Goal: Transaction & Acquisition: Purchase product/service

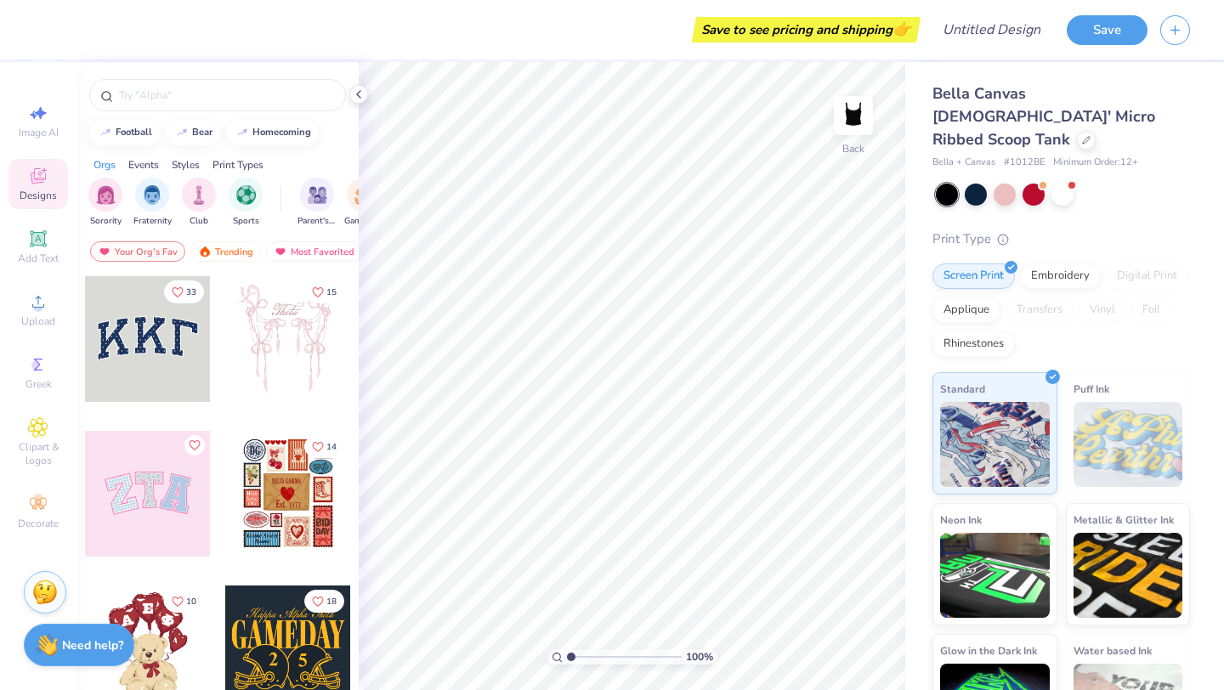
click at [765, 31] on div "Save to see pricing and shipping 👉" at bounding box center [806, 29] width 220 height 25
click at [786, 28] on div "Save to see pricing and shipping 👉" at bounding box center [806, 29] width 220 height 25
click at [900, 31] on span "👉" at bounding box center [901, 29] width 19 height 20
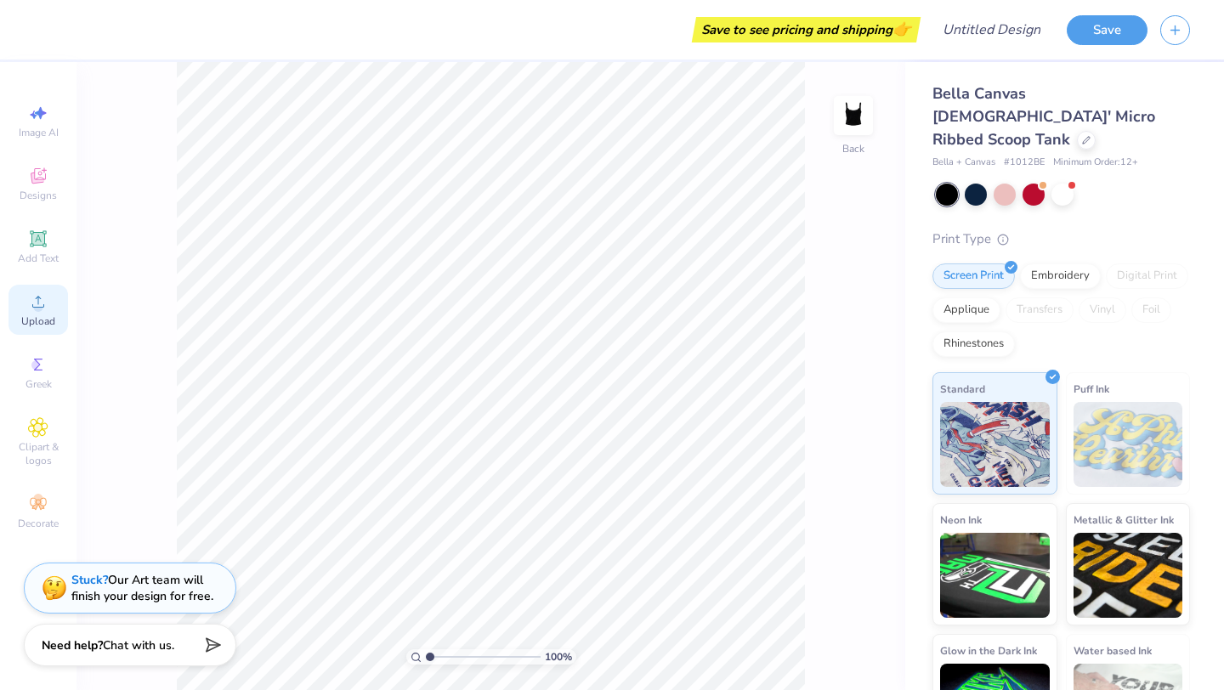
click at [35, 323] on span "Upload" at bounding box center [38, 321] width 34 height 14
click at [46, 308] on icon at bounding box center [38, 301] width 20 height 20
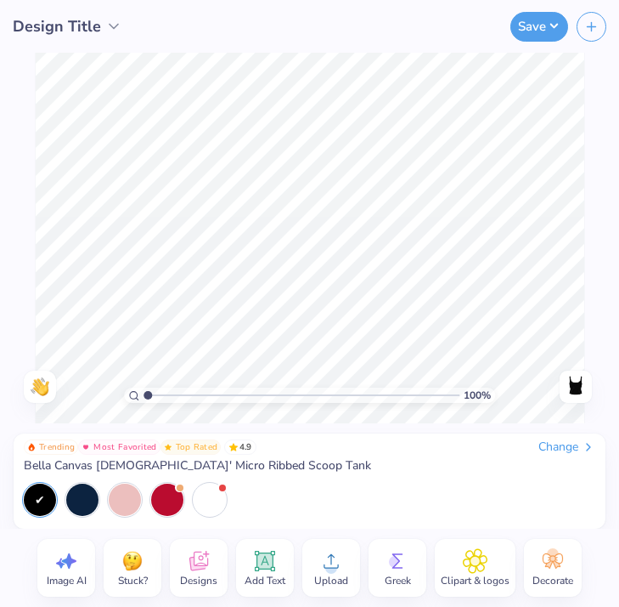
click at [314, 554] on div "Upload" at bounding box center [331, 568] width 58 height 58
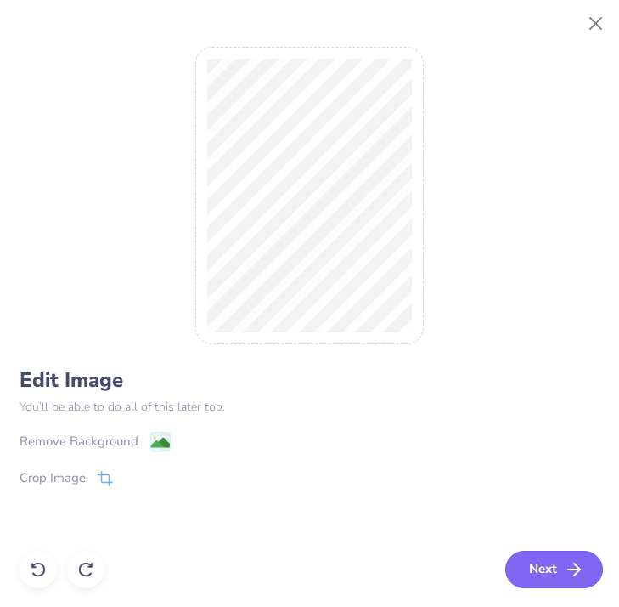
click at [528, 563] on button "Next" at bounding box center [555, 569] width 98 height 37
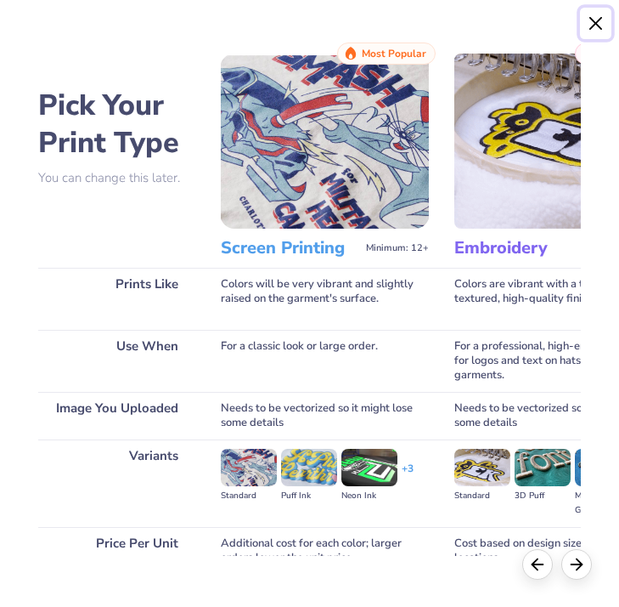
click at [602, 21] on button "Close" at bounding box center [596, 24] width 32 height 32
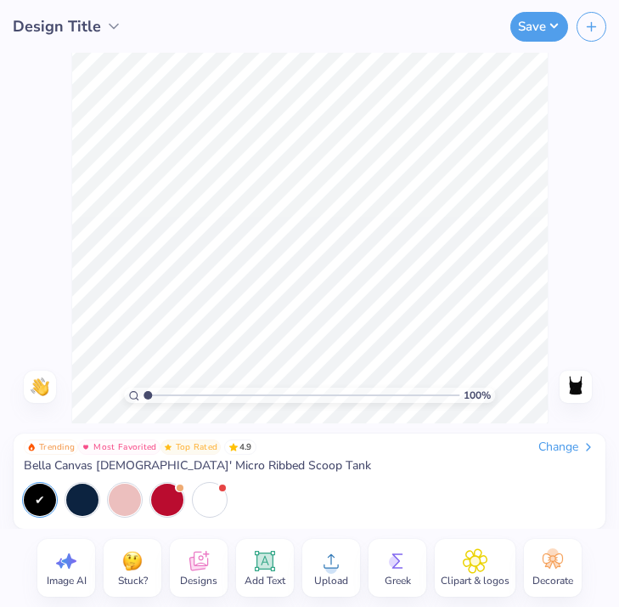
click at [319, 572] on icon at bounding box center [331, 560] width 25 height 25
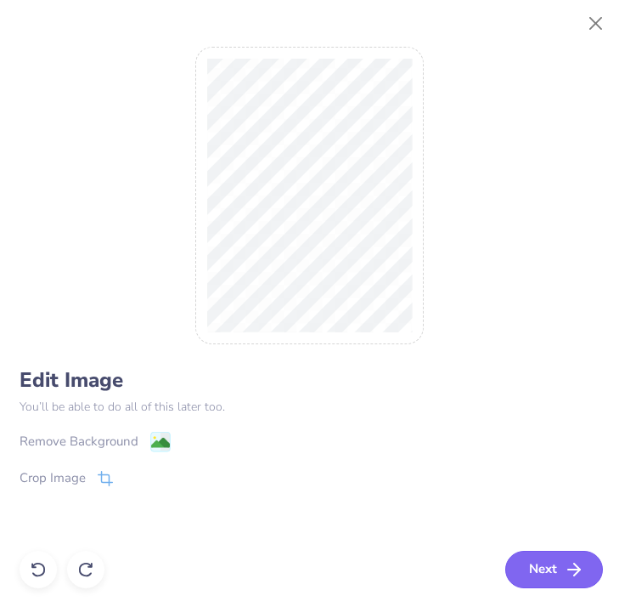
click at [549, 571] on button "Next" at bounding box center [555, 569] width 98 height 37
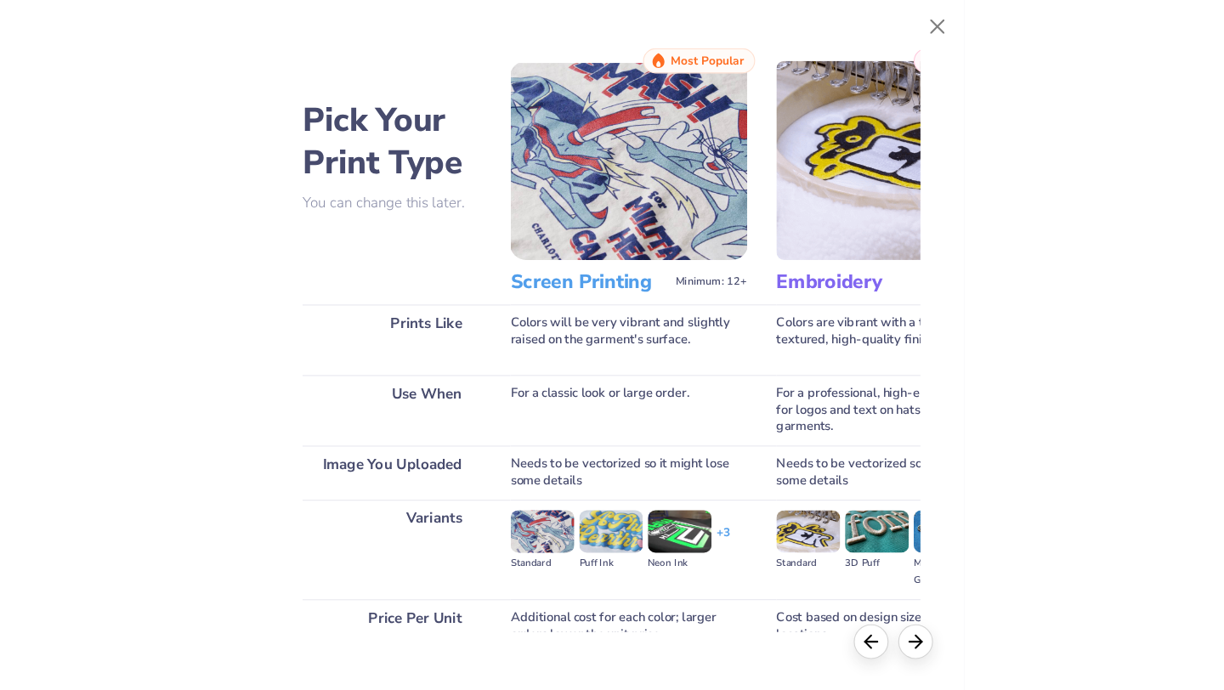
scroll to position [110, 0]
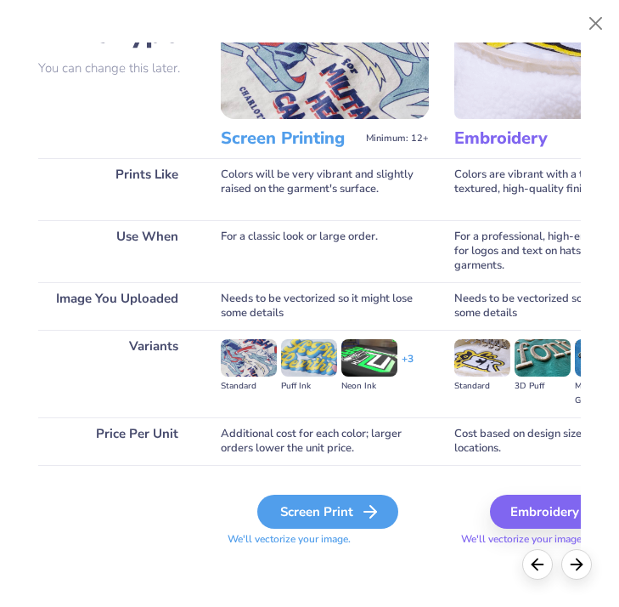
click at [317, 496] on div "Screen Print" at bounding box center [327, 512] width 141 height 34
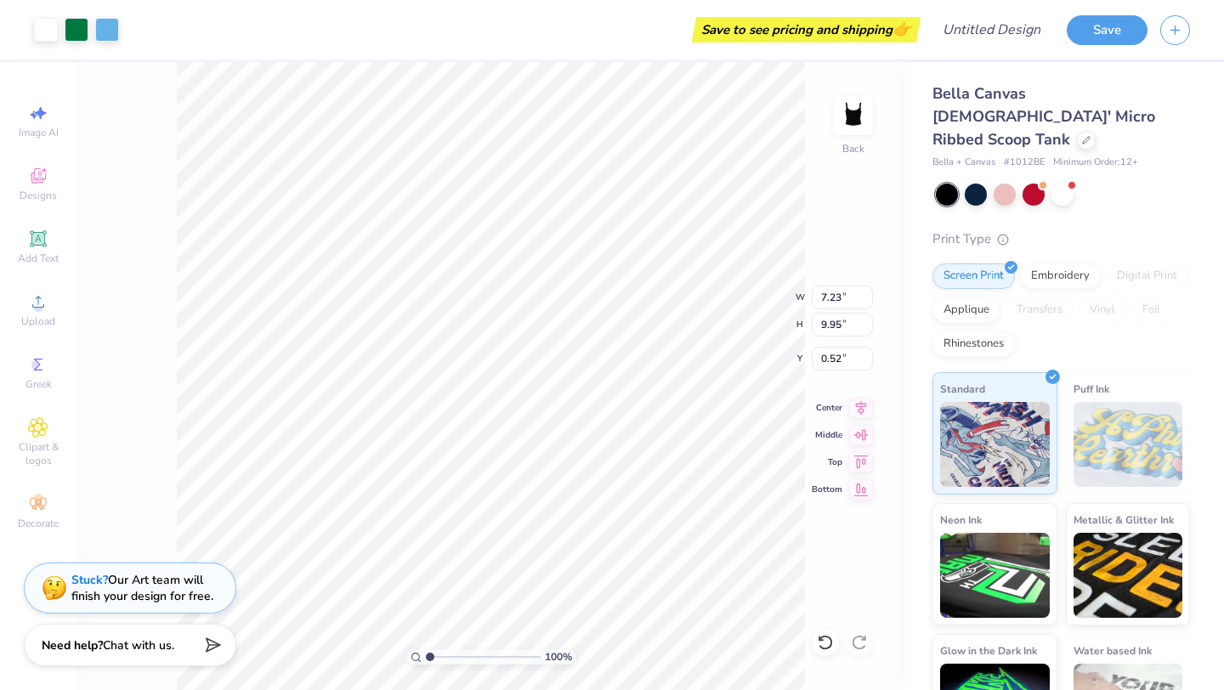
click at [500, 413] on body "Art colors Save to see pricing and shipping 👉 Design Title Save Image AI Design…" at bounding box center [612, 345] width 1224 height 690
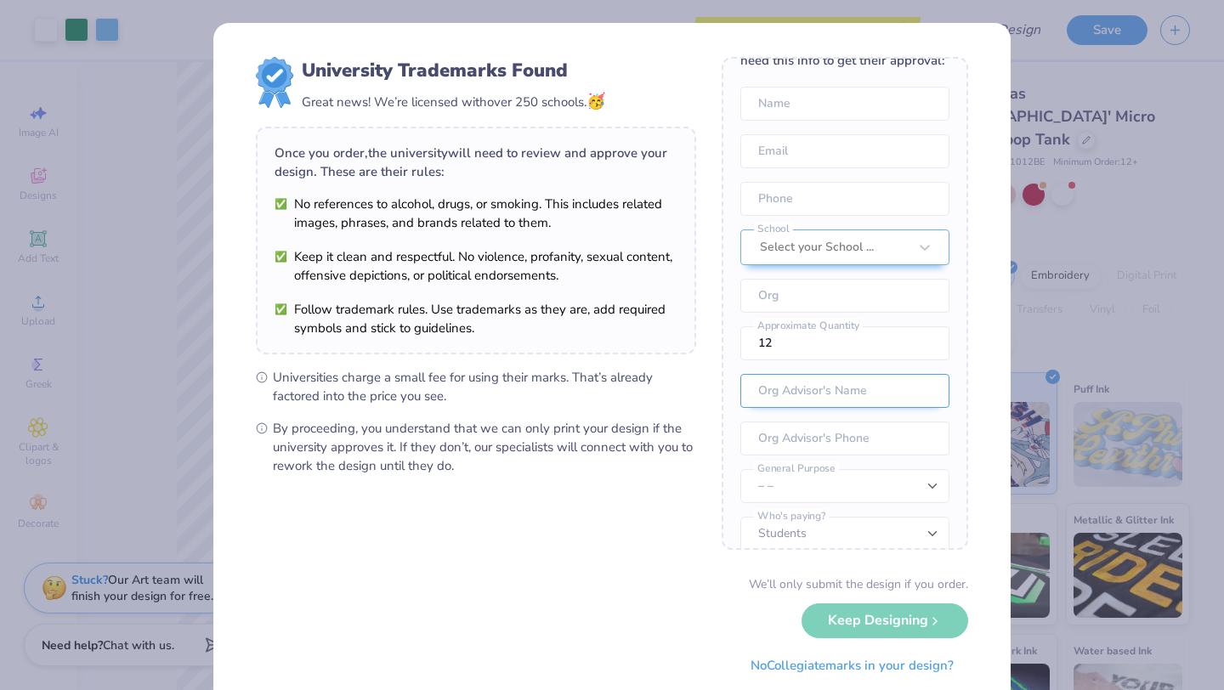
scroll to position [63, 0]
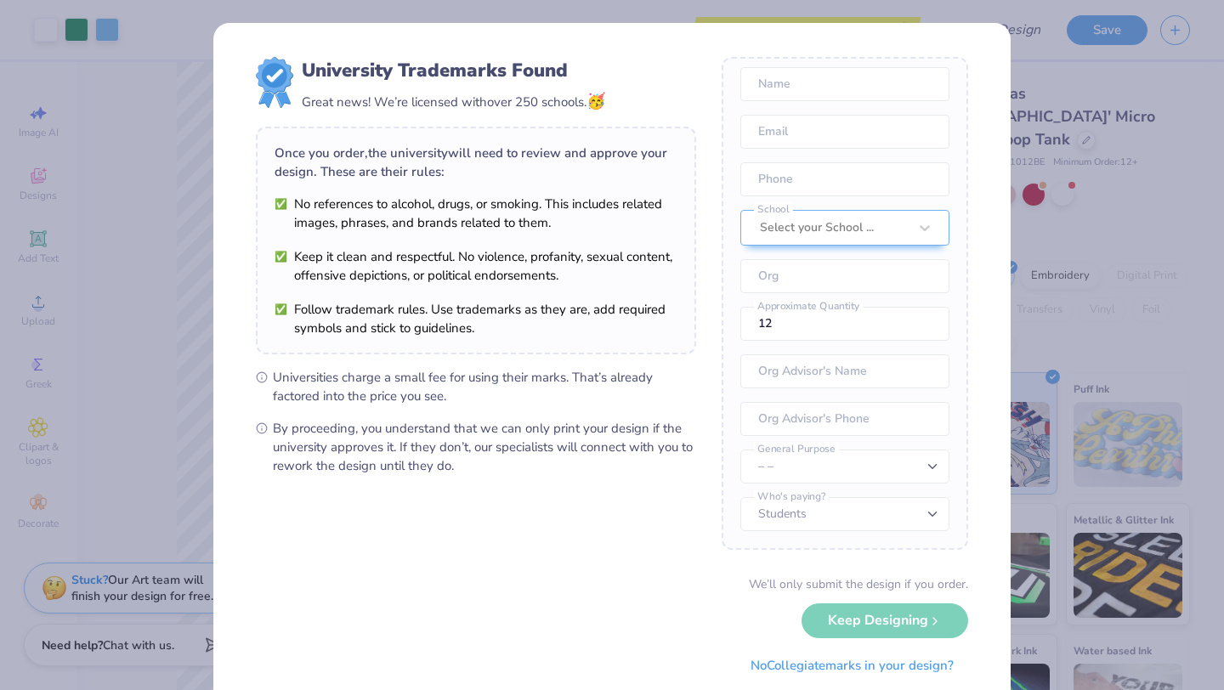
click at [864, 628] on div "We’ll only submit the design if you order. Keep Designing No Collegiate marks i…" at bounding box center [612, 628] width 712 height 107
click at [855, 628] on div "We’ll only submit the design if you order. Keep Designing No Collegiate marks i…" at bounding box center [612, 628] width 712 height 107
click at [846, 673] on button "No Collegiate marks in your design?" at bounding box center [852, 661] width 232 height 35
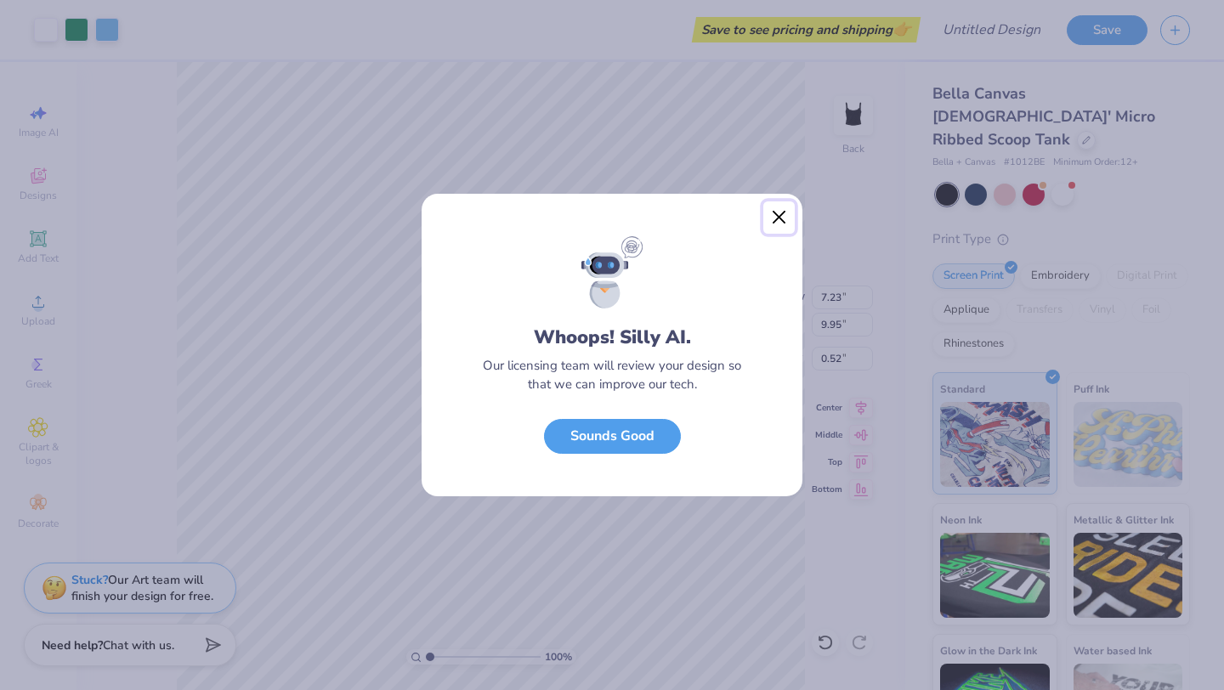
click at [772, 219] on button "Close" at bounding box center [779, 217] width 32 height 32
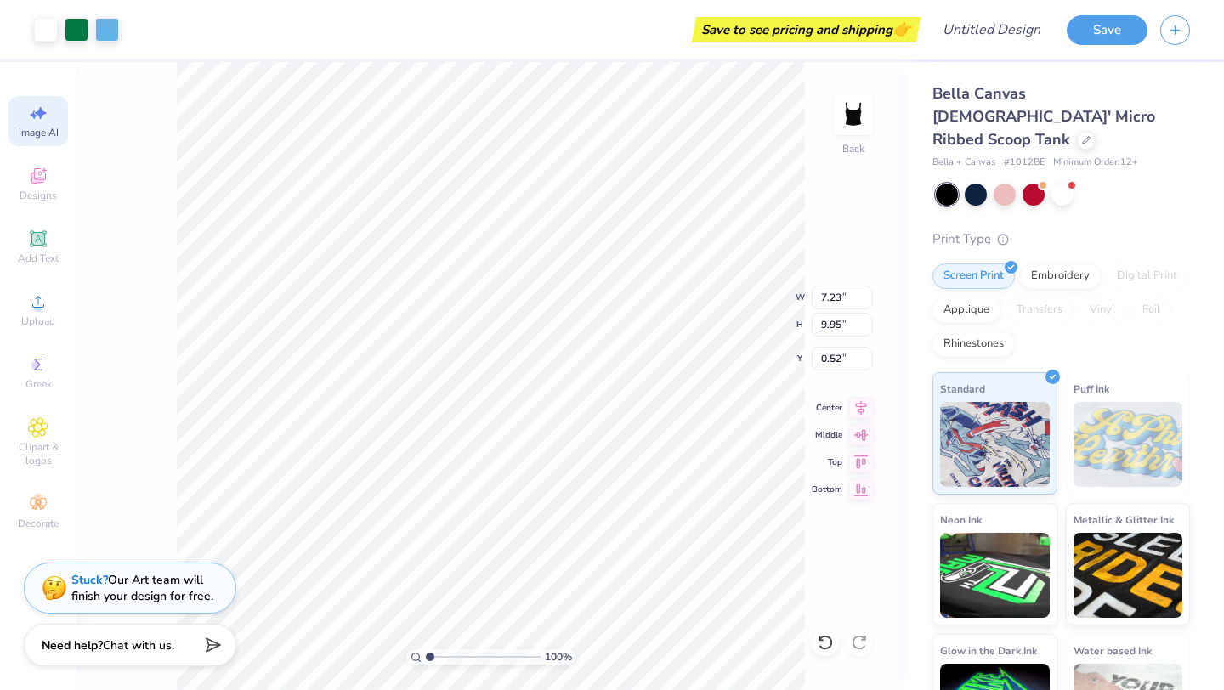
click at [55, 133] on span "Image AI" at bounding box center [39, 133] width 40 height 14
select select "4"
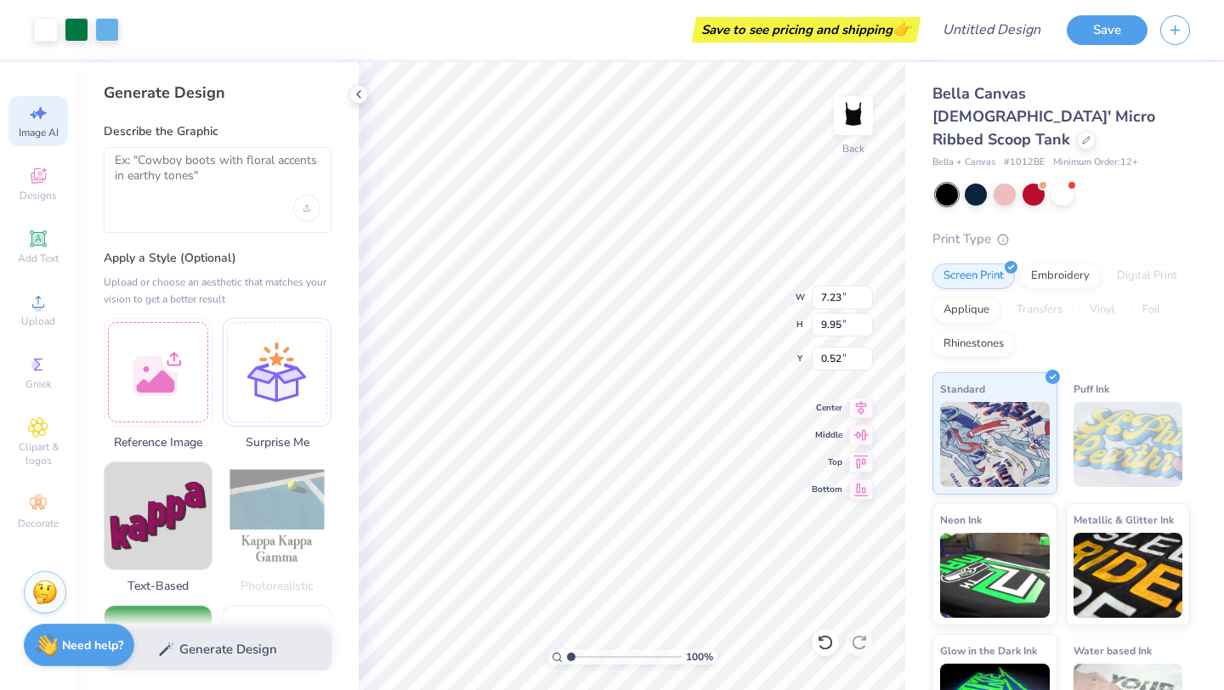
click at [54, 131] on span "Image AI" at bounding box center [39, 133] width 40 height 14
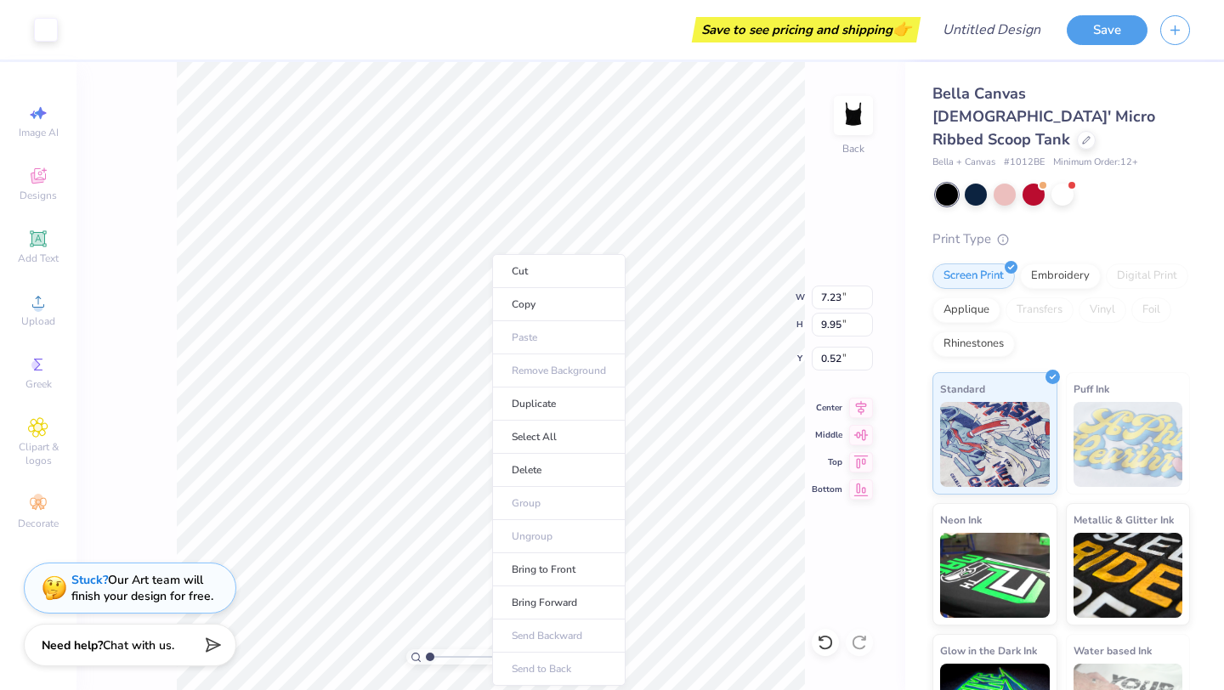
click at [540, 530] on ul "Cut Copy Paste Remove Background Duplicate Select All Delete Group Ungroup Brin…" at bounding box center [558, 470] width 133 height 432
type input "0.50"
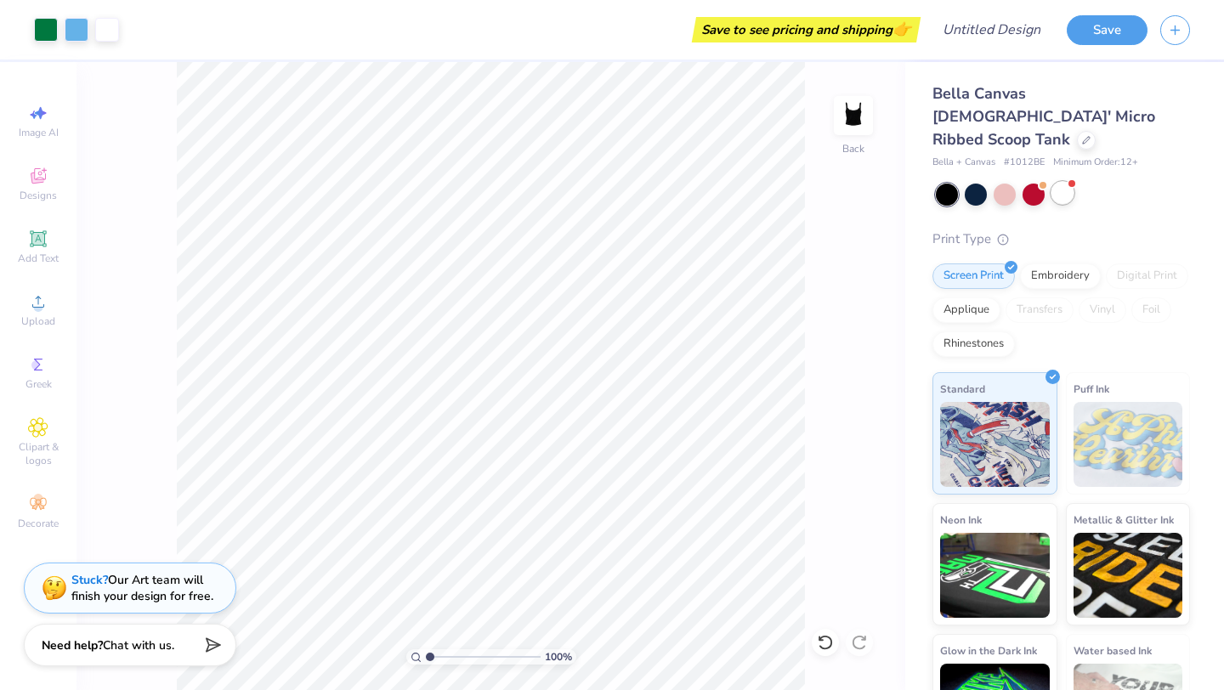
click at [1061, 182] on div at bounding box center [1062, 193] width 22 height 22
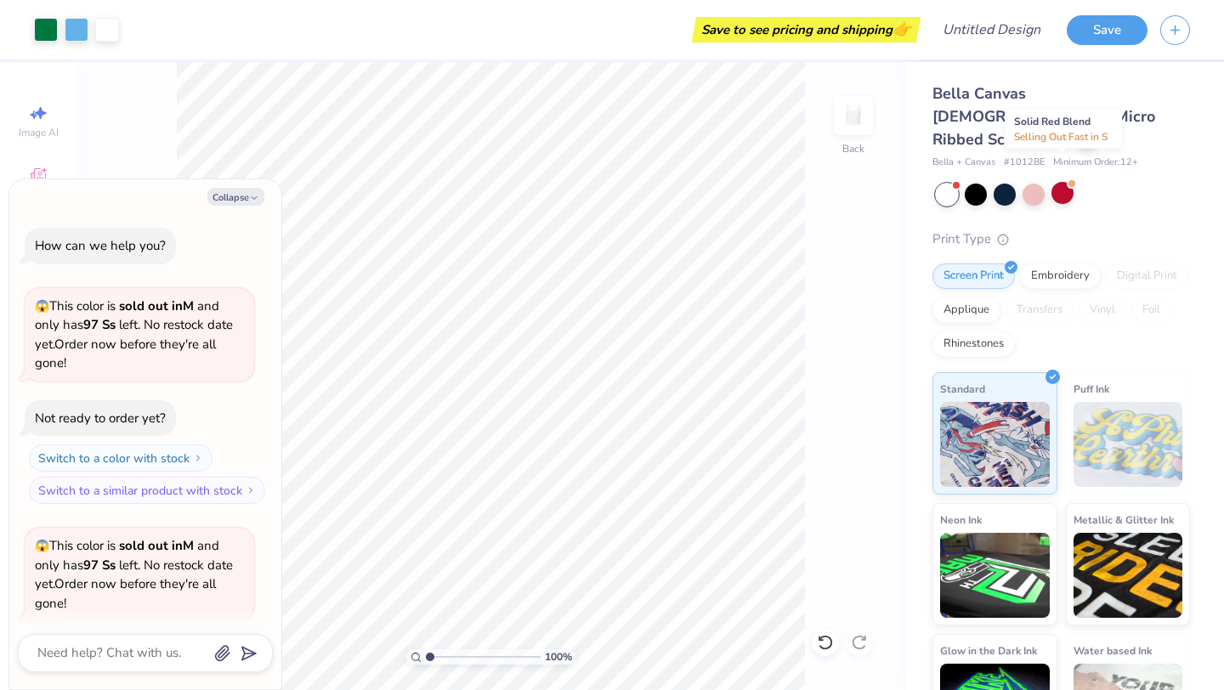
scroll to position [132, 0]
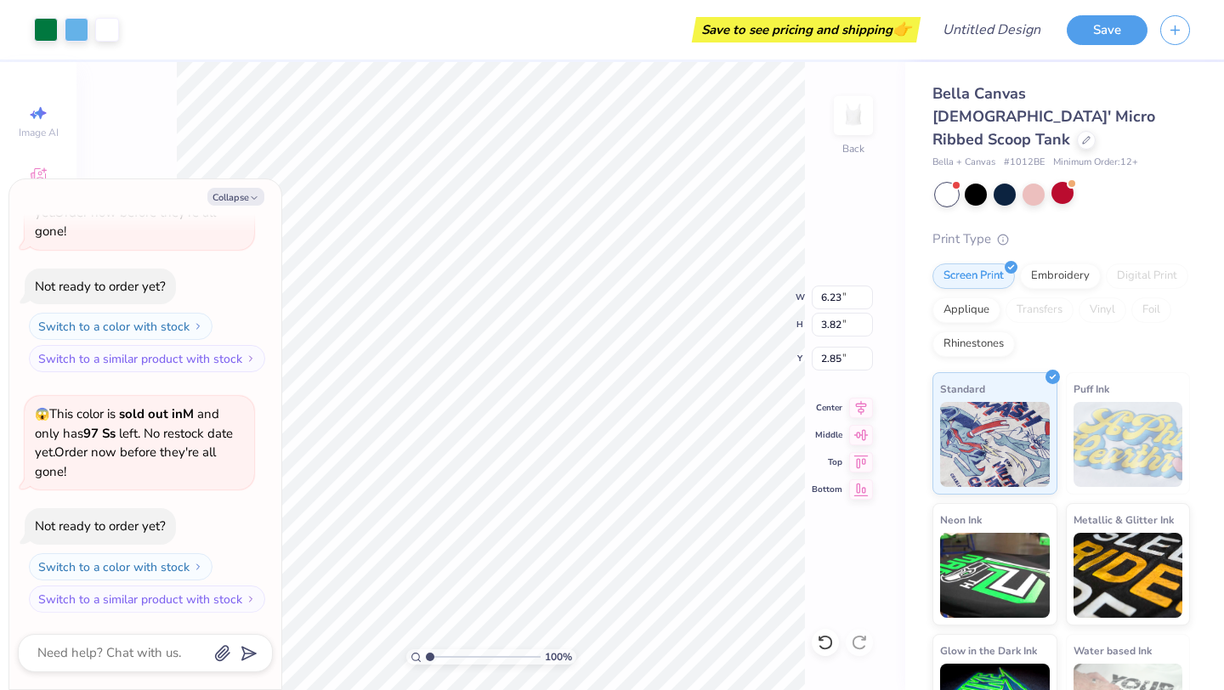
type textarea "x"
click at [833, 32] on div "Save to see pricing and shipping 👉" at bounding box center [806, 29] width 220 height 25
click at [858, 23] on div "Save to see pricing and shipping 👉" at bounding box center [806, 29] width 220 height 25
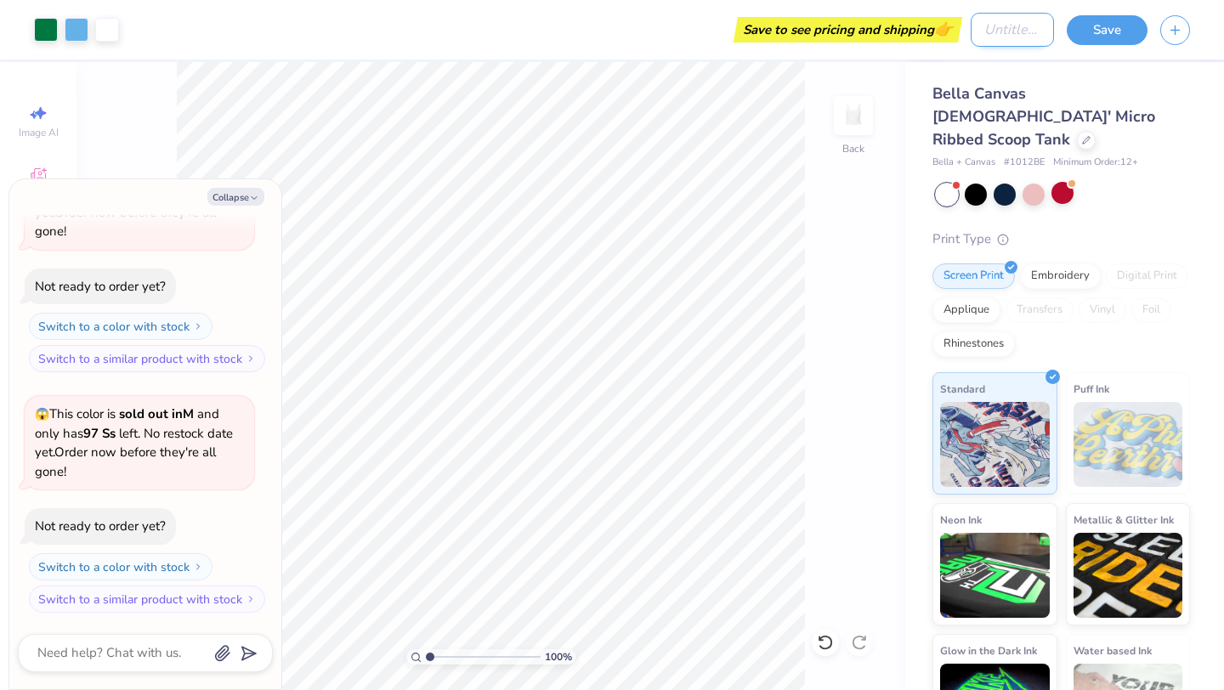
click at [970, 32] on input "Design Title" at bounding box center [1011, 30] width 83 height 34
type input "s"
type textarea "x"
type input "sn"
type textarea "x"
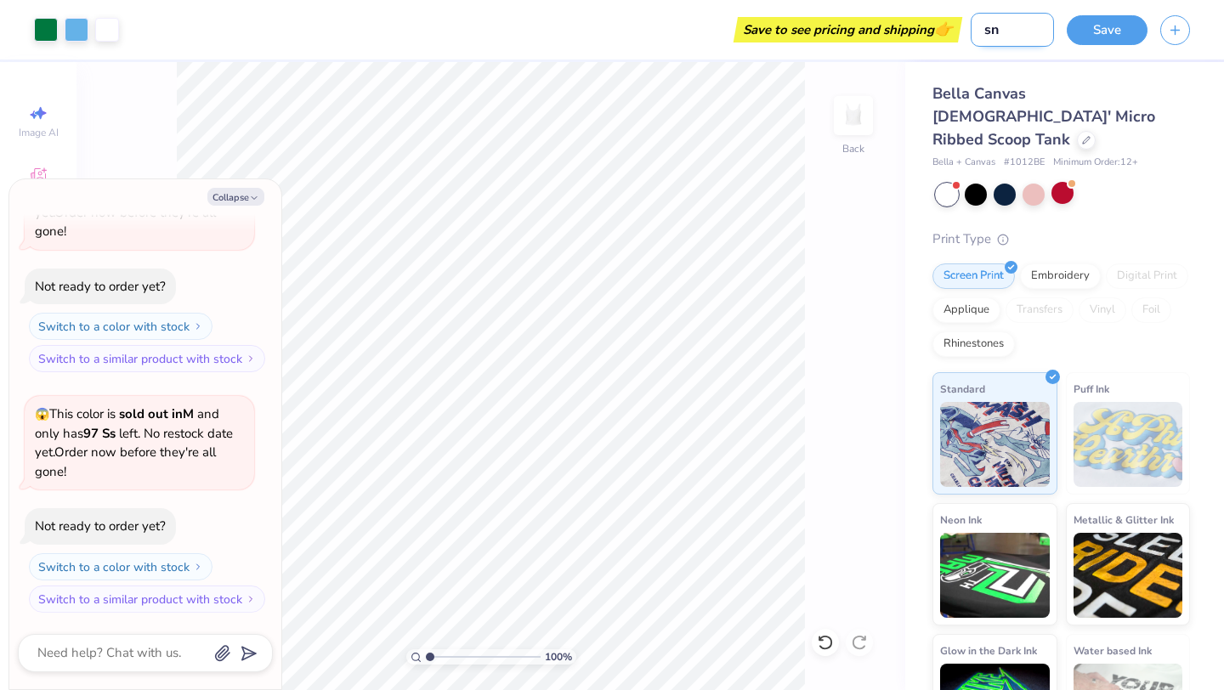
type input "sne"
type textarea "x"
type input "sn"
type textarea "x"
type input "s"
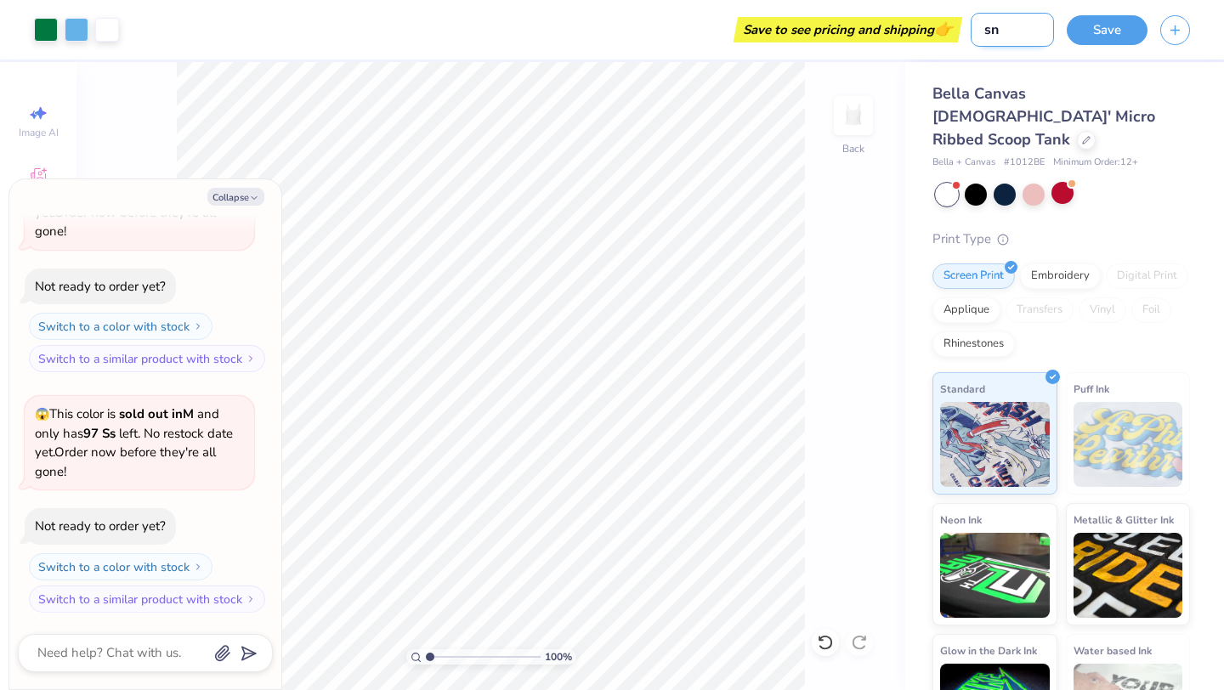
type textarea "x"
type input "se"
type textarea "x"
type input "sen"
type textarea "x"
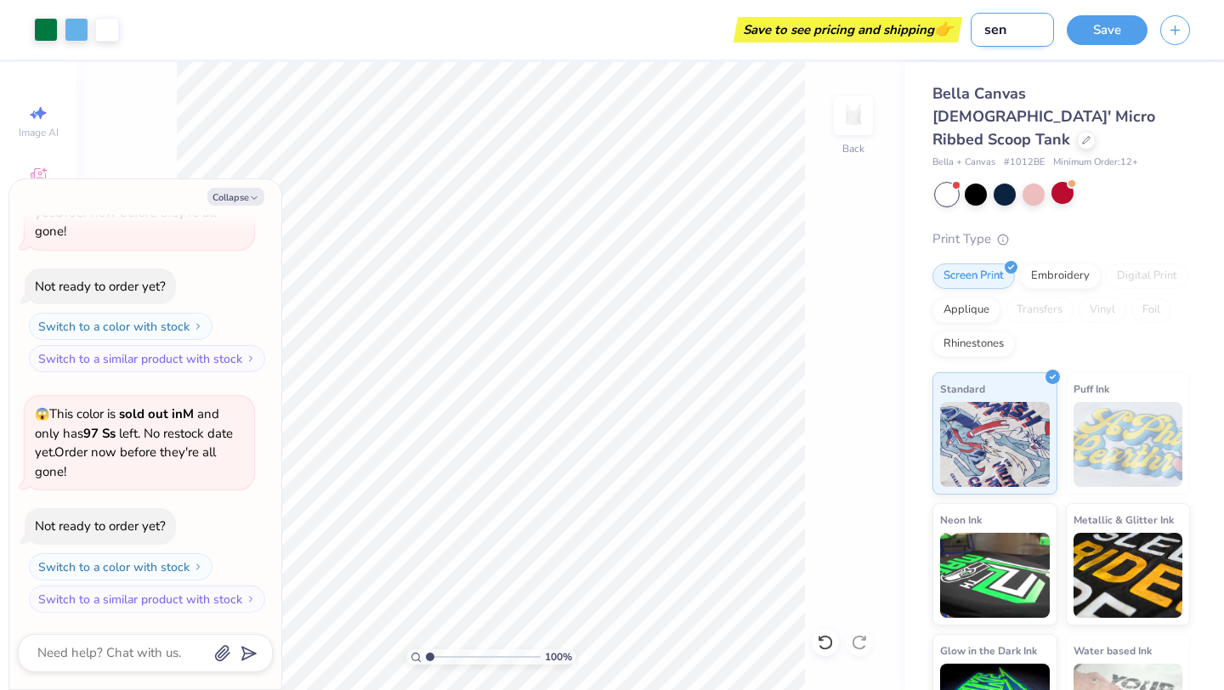
type input "senu"
type textarea "x"
type input "sen"
type textarea "x"
type input "seni"
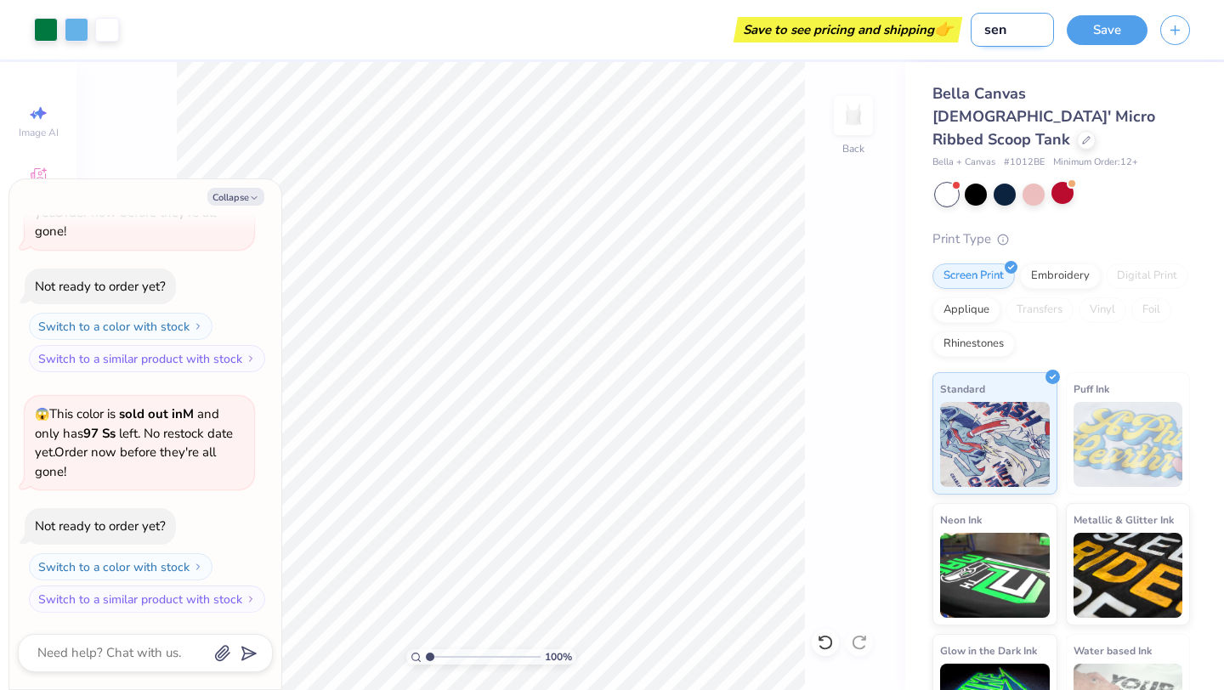
type textarea "x"
type input "senio"
type textarea "x"
type input "senior"
type textarea "x"
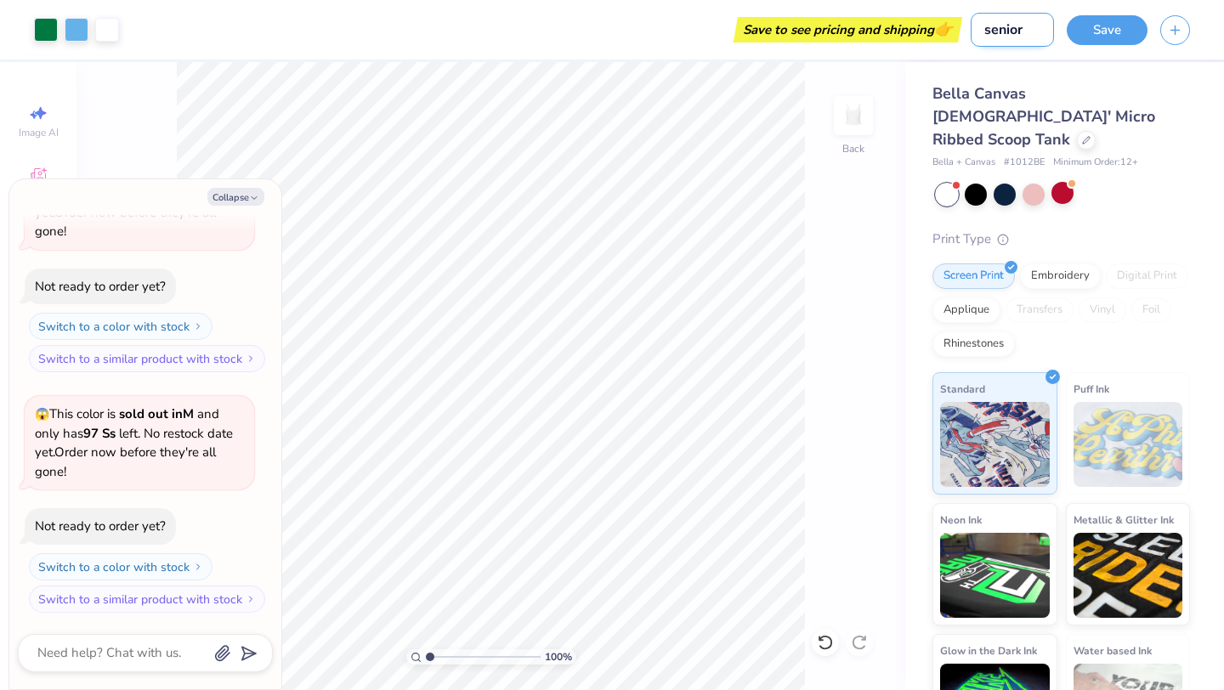
type input "seniors"
type textarea "x"
type input "seniors"
click at [1033, 83] on span "Bella Canvas [DEMOGRAPHIC_DATA]' Micro Ribbed Scoop Tank" at bounding box center [1043, 116] width 223 height 66
click at [901, 38] on div "Save to see pricing and shipping 👉" at bounding box center [848, 29] width 220 height 25
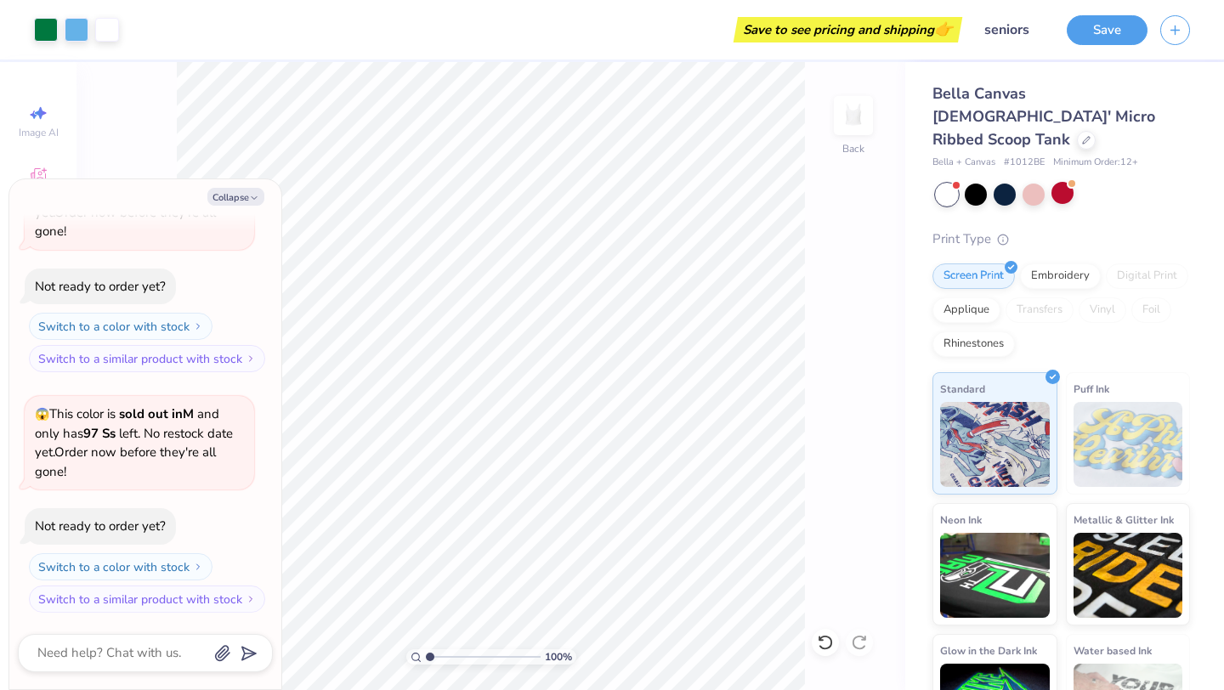
click at [924, 29] on div "Save to see pricing and shipping 👉" at bounding box center [848, 29] width 220 height 25
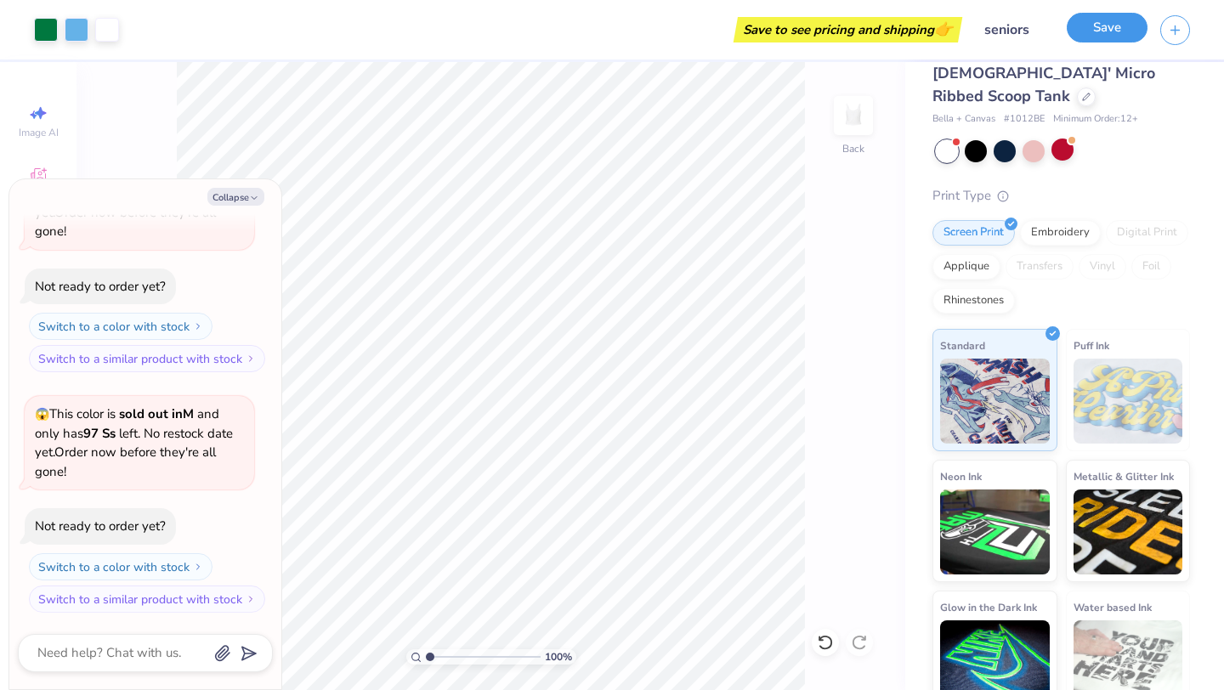
click at [1122, 36] on button "Save" at bounding box center [1106, 28] width 81 height 30
type textarea "x"
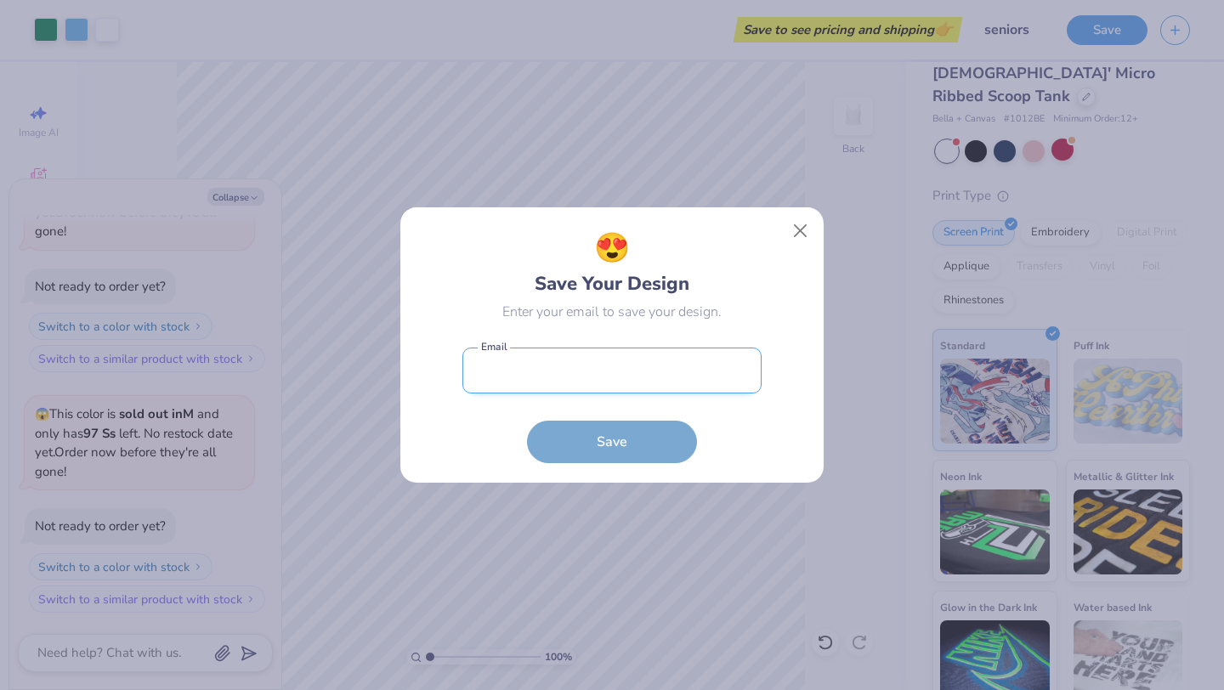
click at [636, 359] on input "email" at bounding box center [611, 371] width 299 height 47
type input "[EMAIL_ADDRESS][DOMAIN_NAME]"
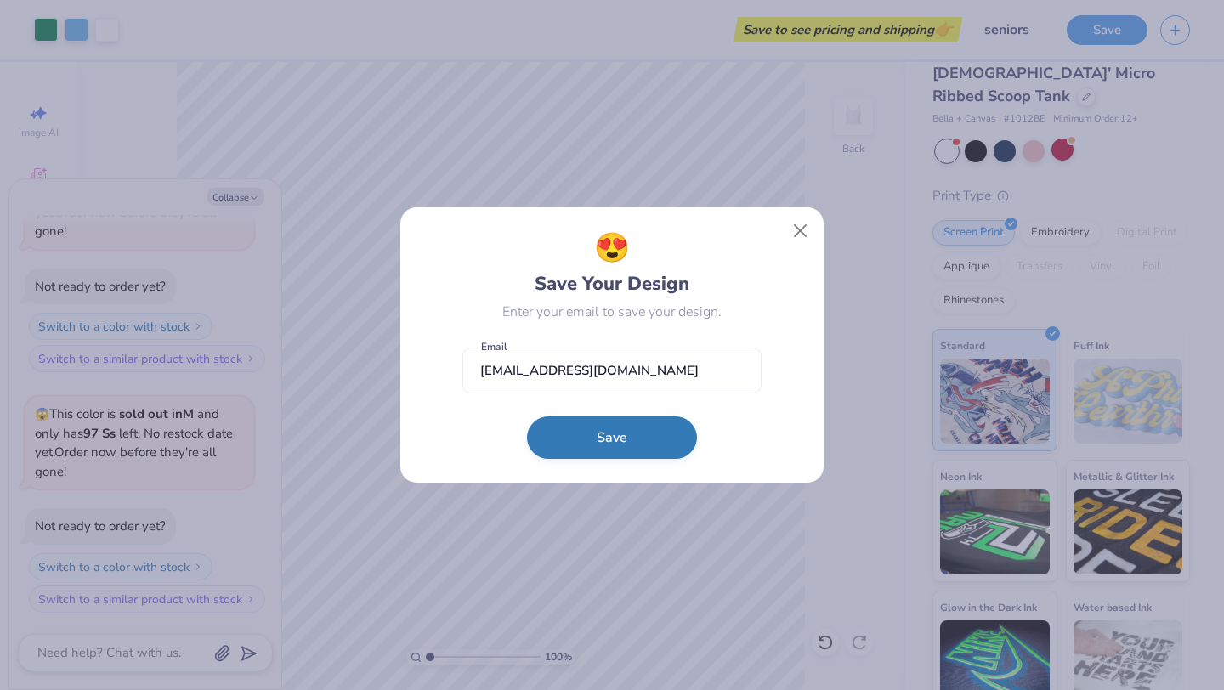
click at [625, 439] on button "Save" at bounding box center [612, 437] width 170 height 42
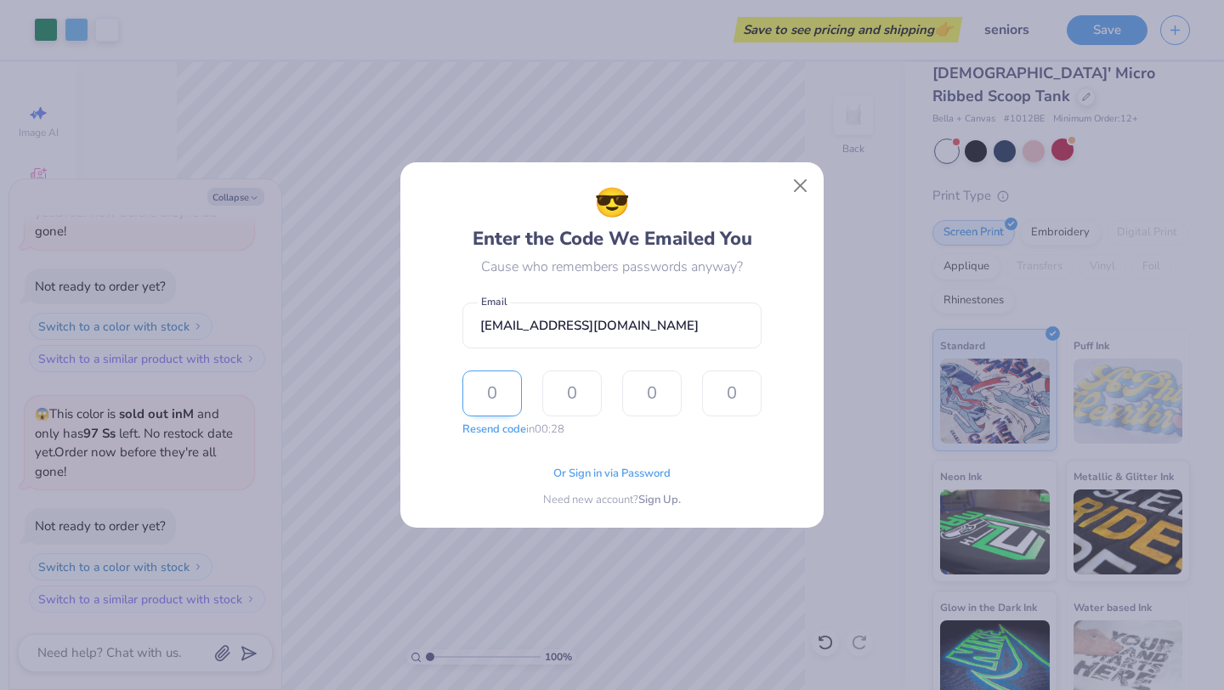
click at [490, 392] on input "text" at bounding box center [491, 393] width 59 height 46
click at [497, 403] on input "text" at bounding box center [491, 393] width 59 height 46
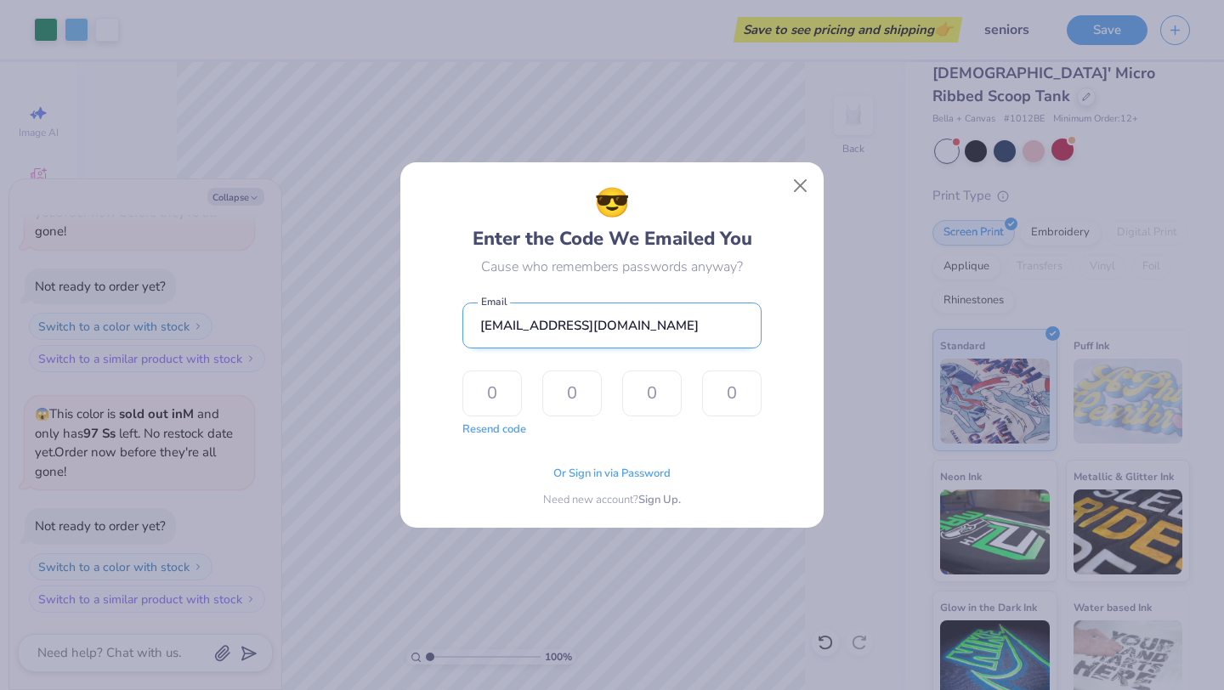
click at [583, 328] on input "[EMAIL_ADDRESS][DOMAIN_NAME]" at bounding box center [611, 325] width 299 height 47
click at [651, 325] on input "[EMAIL_ADDRESS][DOMAIN_NAME]" at bounding box center [611, 325] width 299 height 47
click at [486, 402] on input "text" at bounding box center [491, 393] width 59 height 46
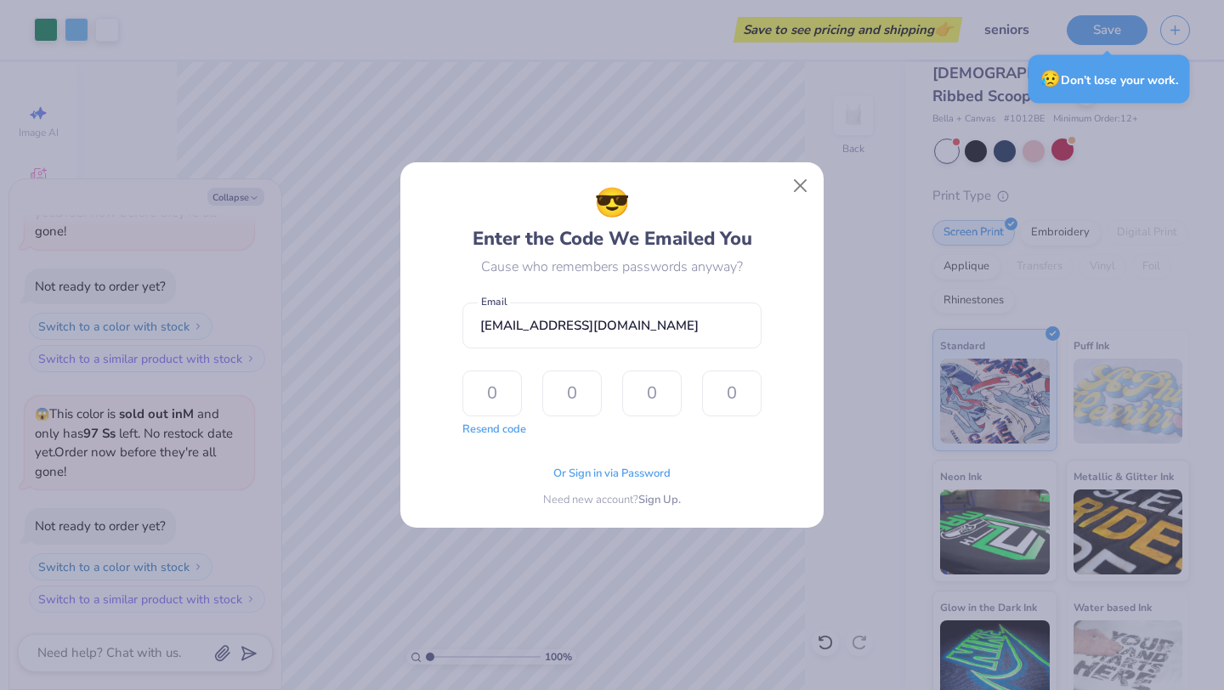
type textarea "x"
paste input "8293"
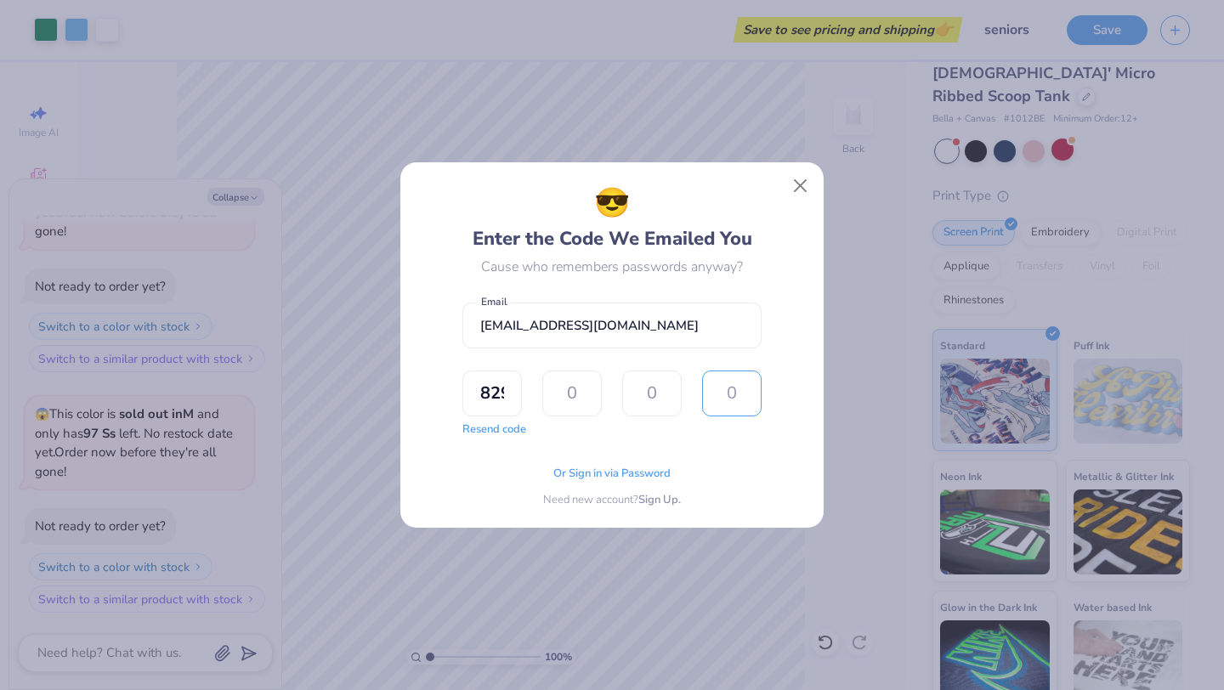
type input "8"
type input "2"
type input "9"
type input "3"
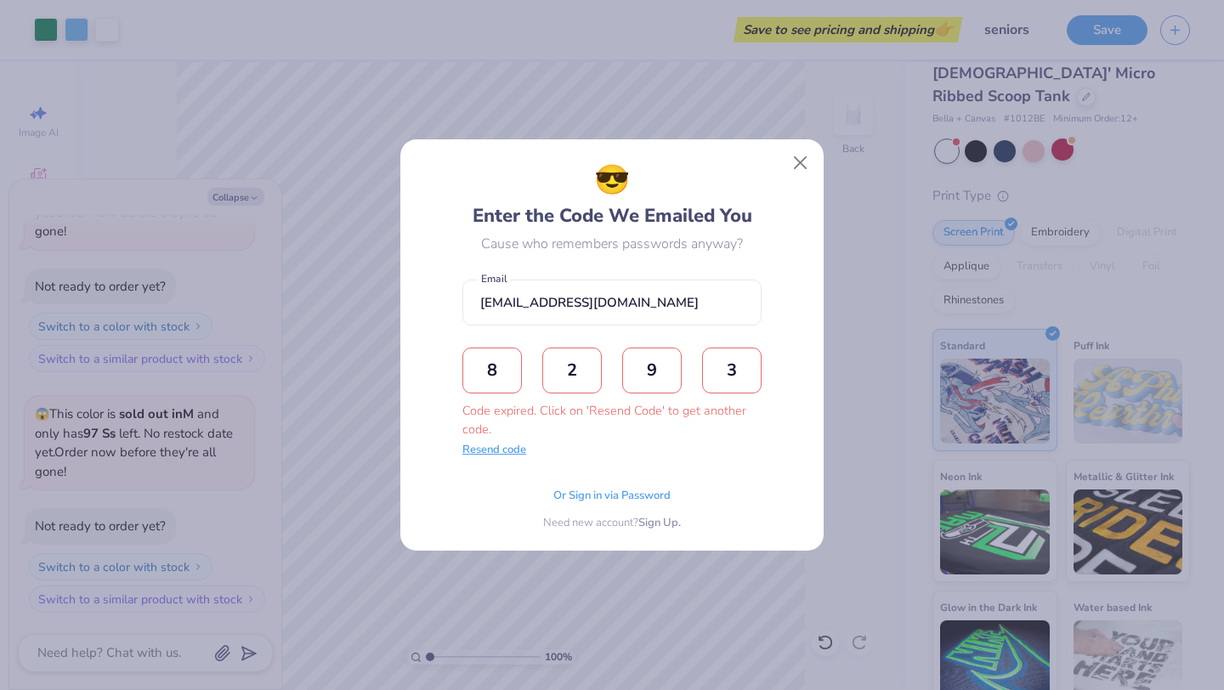
click at [514, 450] on button "Resend code" at bounding box center [494, 450] width 64 height 17
type textarea "x"
click at [507, 370] on input "text" at bounding box center [491, 371] width 59 height 46
paste input "5236"
type input "5"
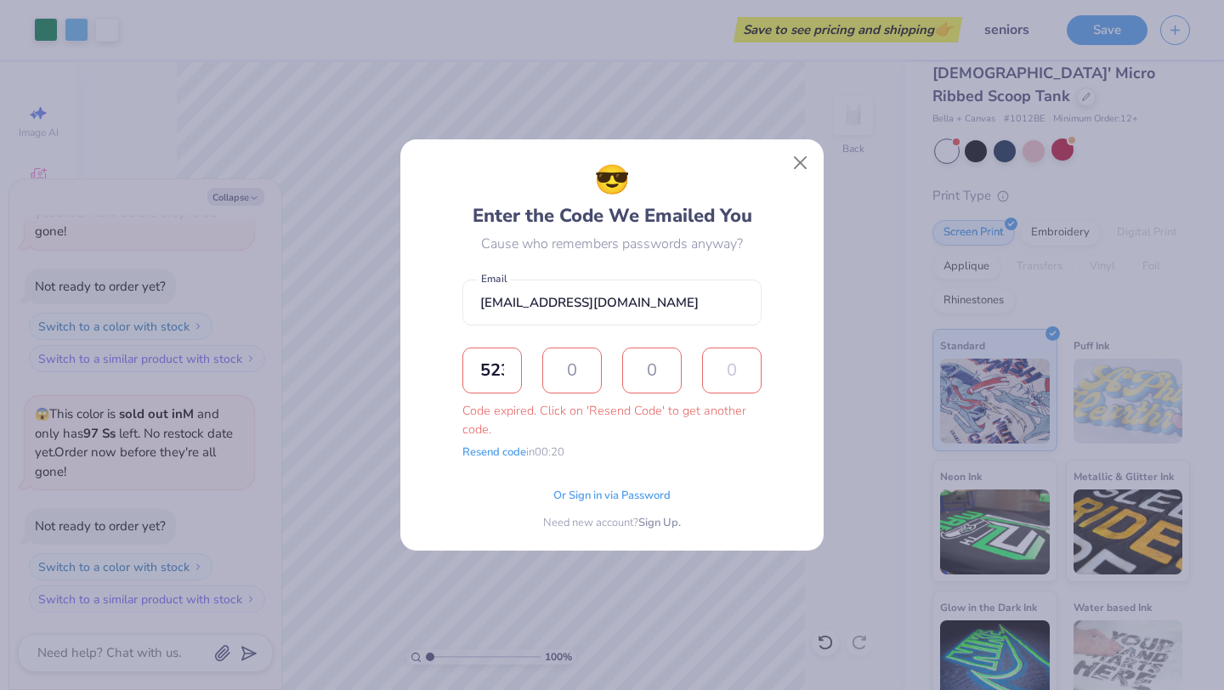
type input "2"
type input "3"
type input "6"
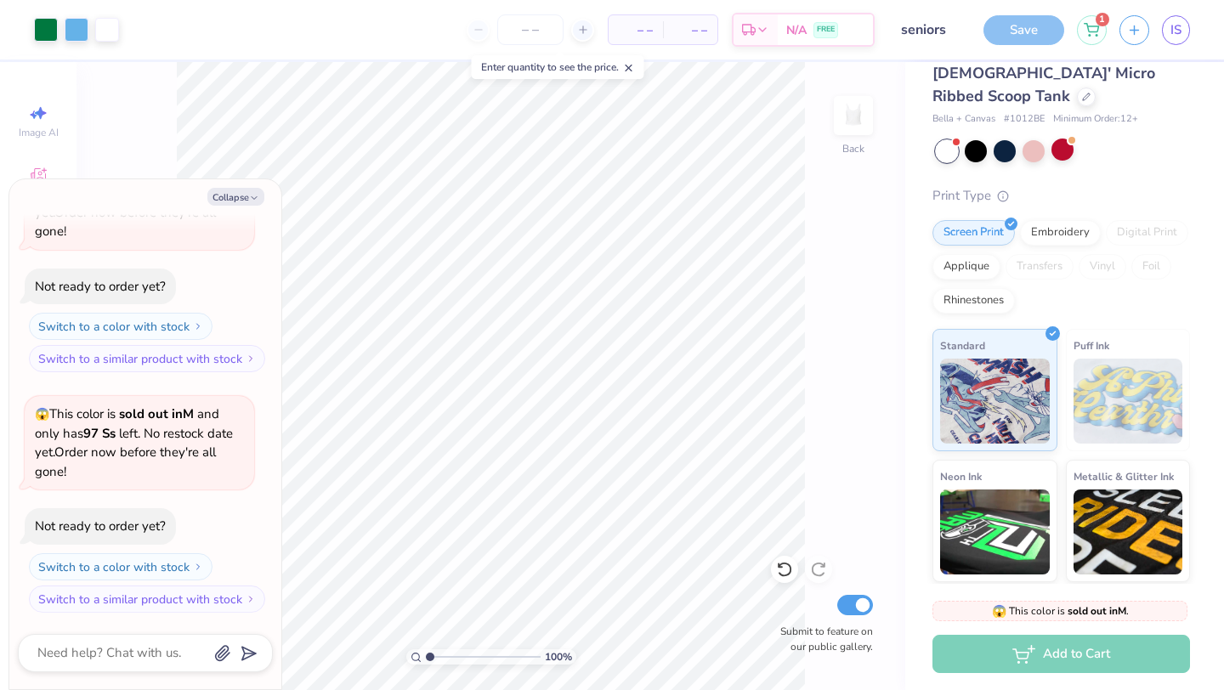
click at [645, 27] on span "– –" at bounding box center [636, 30] width 34 height 18
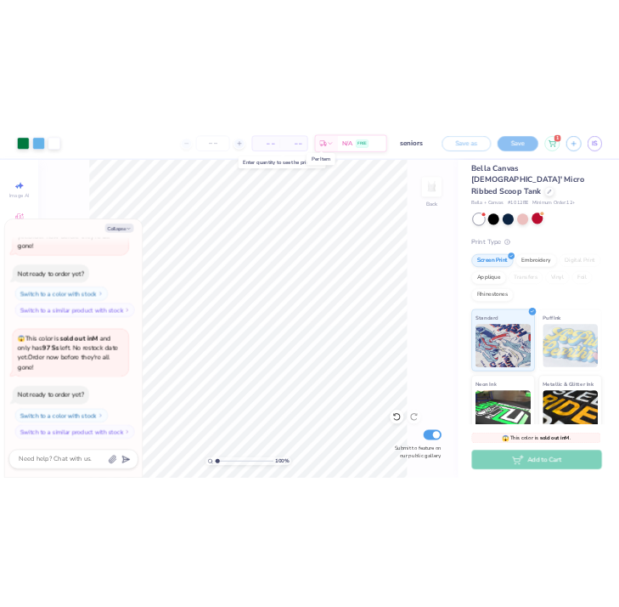
scroll to position [71, 0]
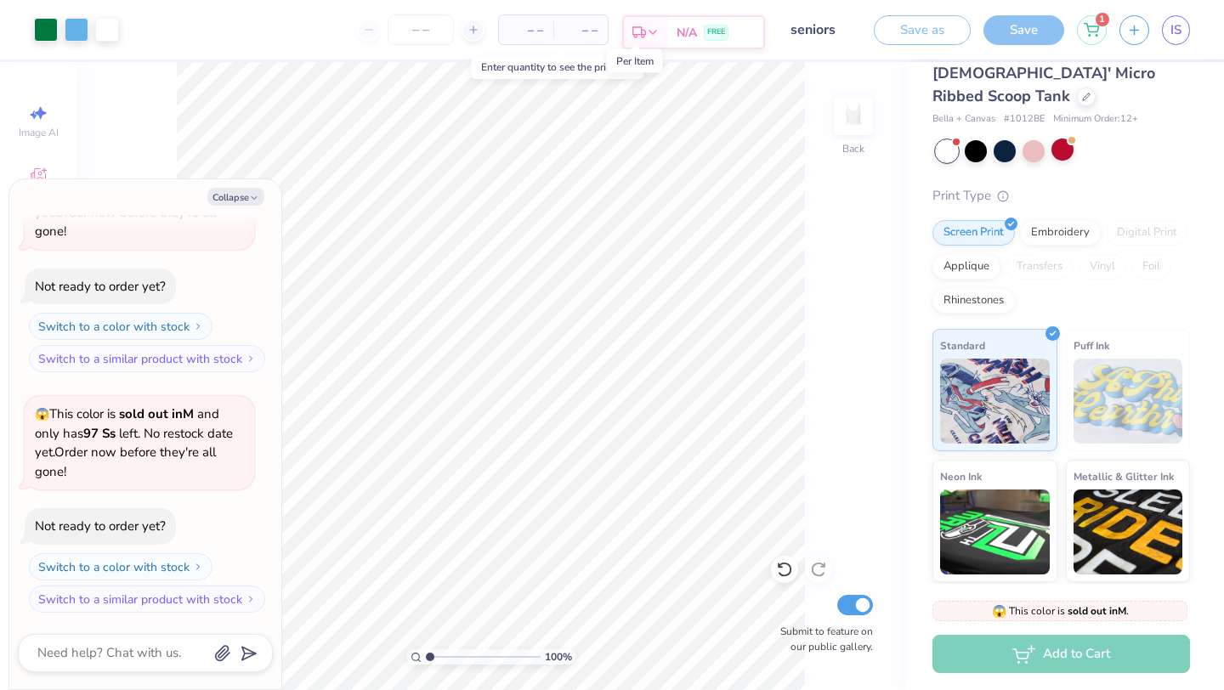
type textarea "x"
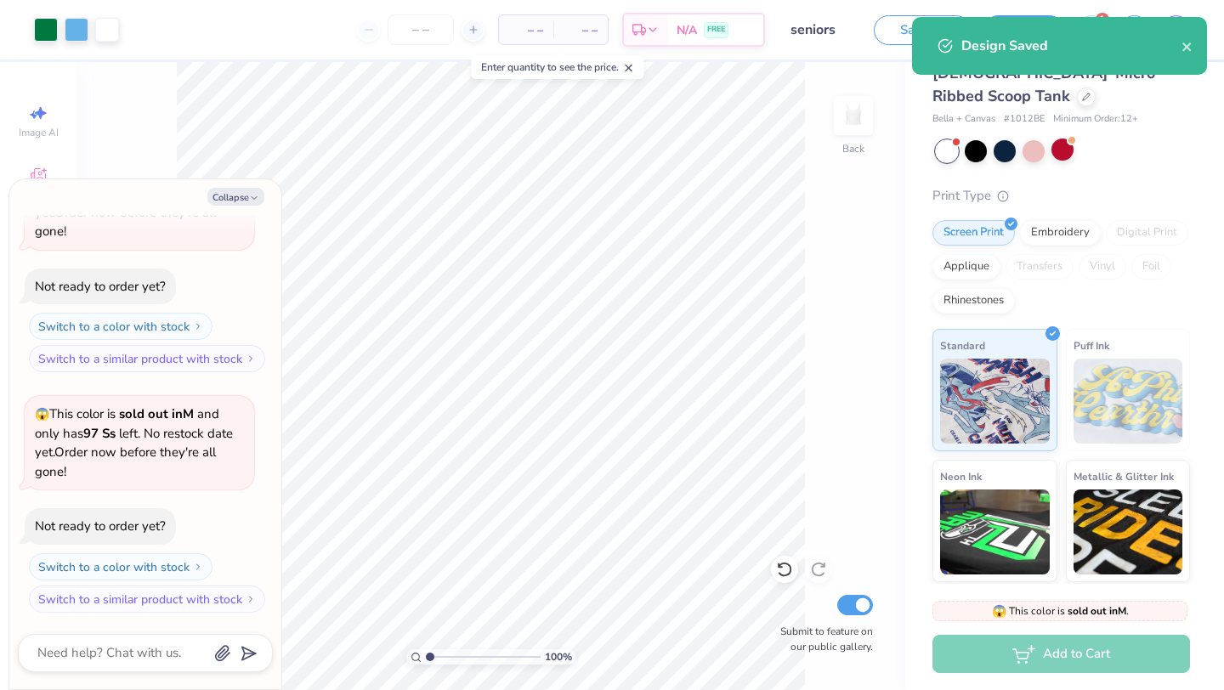
click at [534, 28] on span "– –" at bounding box center [526, 30] width 34 height 18
click at [424, 26] on input "number" at bounding box center [420, 29] width 66 height 31
click at [467, 29] on icon at bounding box center [473, 30] width 12 height 12
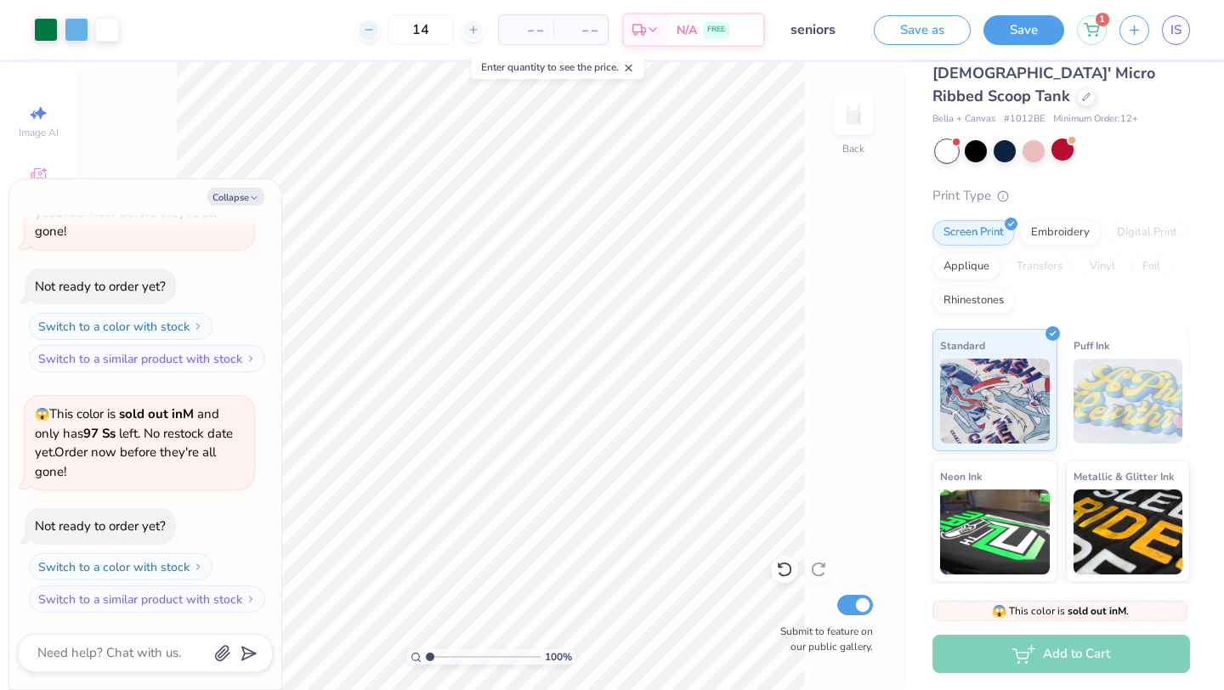
click at [379, 31] on div at bounding box center [368, 30] width 23 height 23
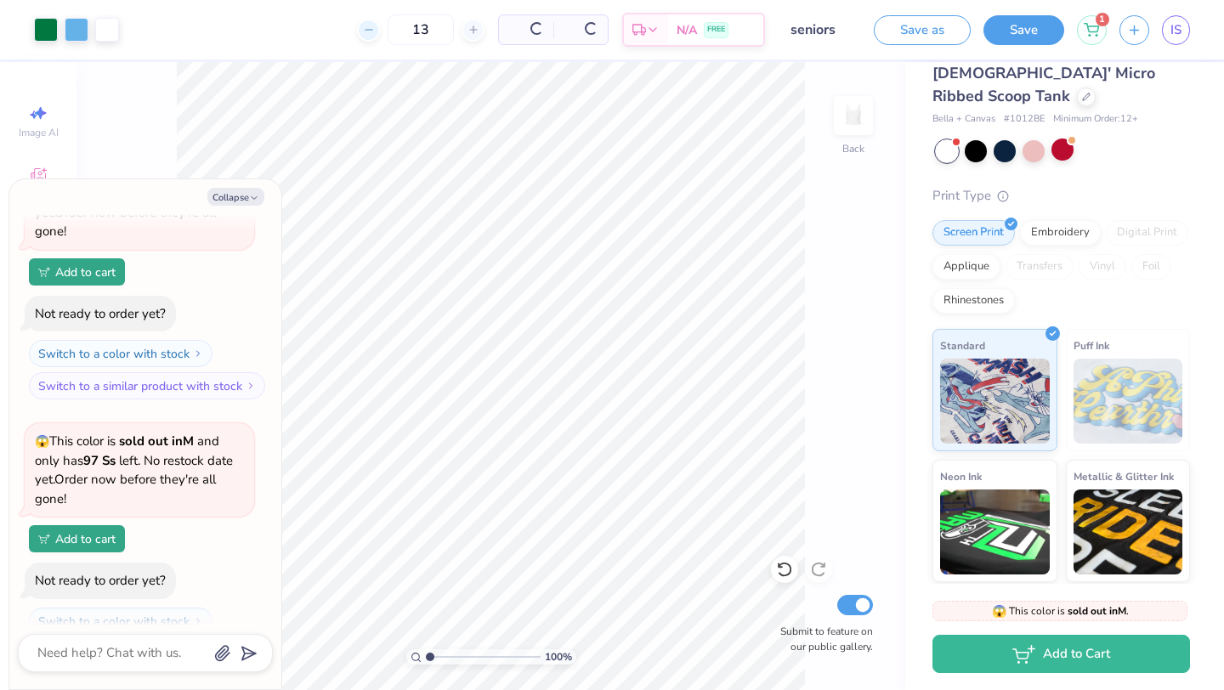
click at [379, 31] on div at bounding box center [368, 30] width 23 height 23
type input "12"
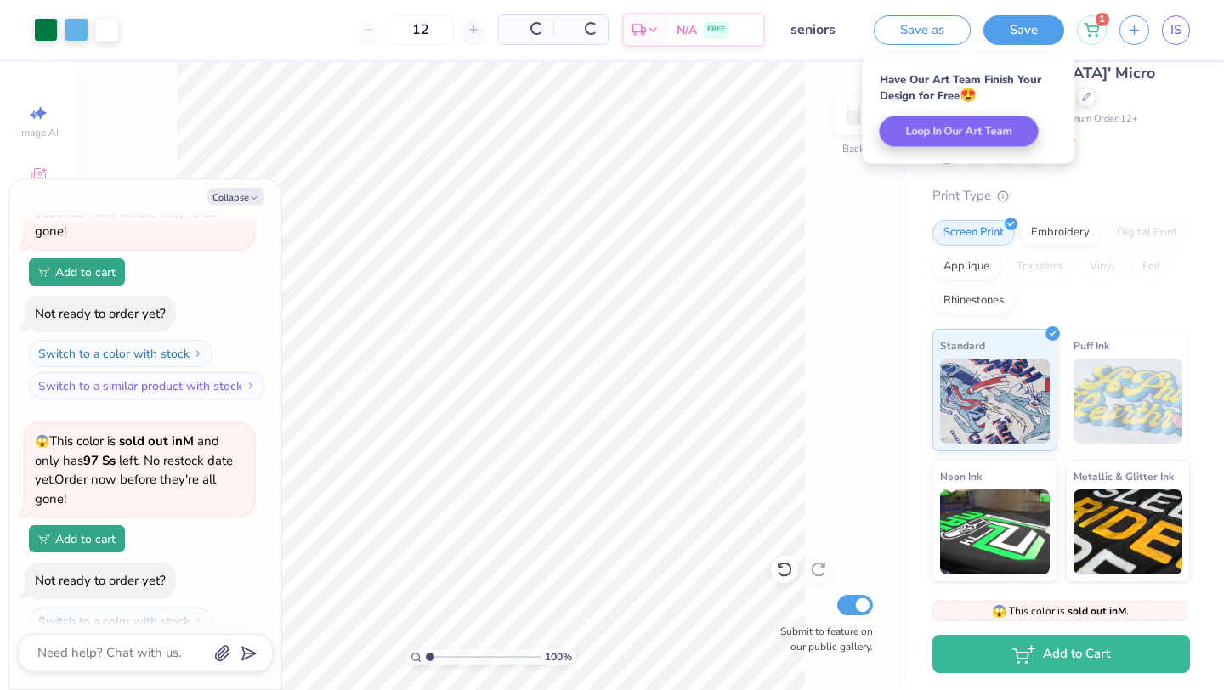
click at [379, 31] on div "12" at bounding box center [420, 29] width 127 height 31
click at [354, 29] on input "12" at bounding box center [364, 29] width 66 height 31
click at [326, 32] on div "12" at bounding box center [363, 29] width 127 height 31
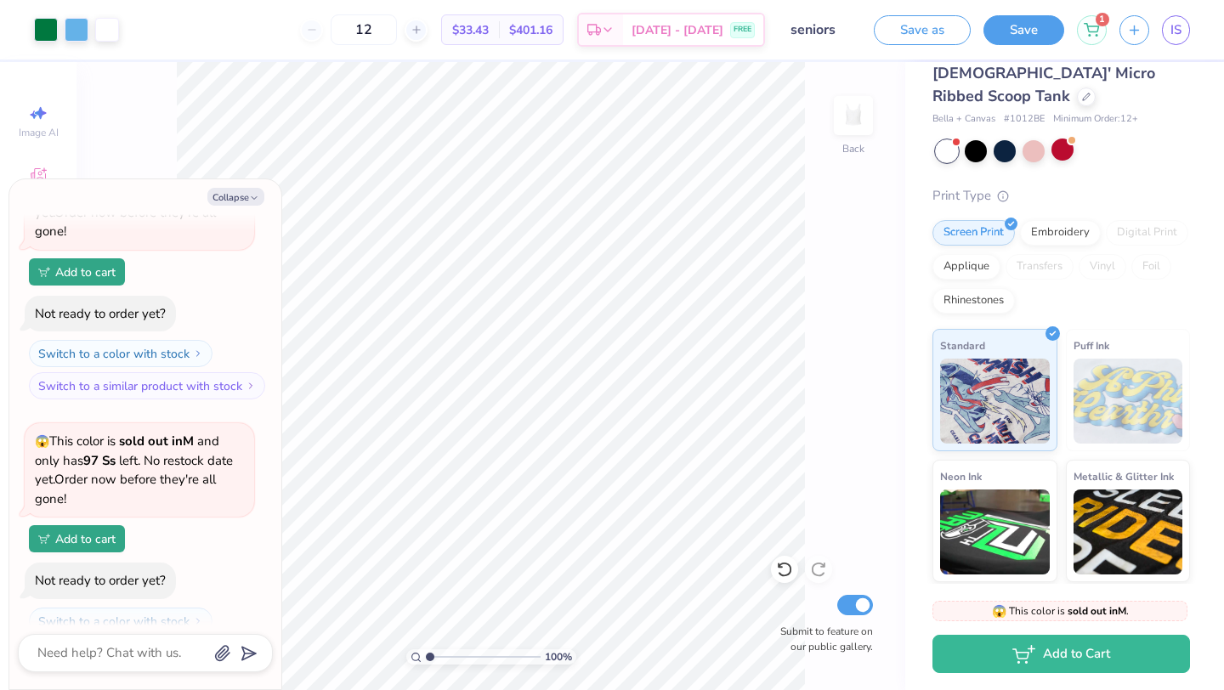
click at [295, 21] on div "12 $33.43 Per Item $401.16 Total Est. Delivery [DATE] - [DATE] FREE" at bounding box center [448, 29] width 633 height 59
click at [341, 29] on div "12" at bounding box center [363, 29] width 127 height 31
click at [488, 25] on span "$33.43" at bounding box center [470, 30] width 37 height 18
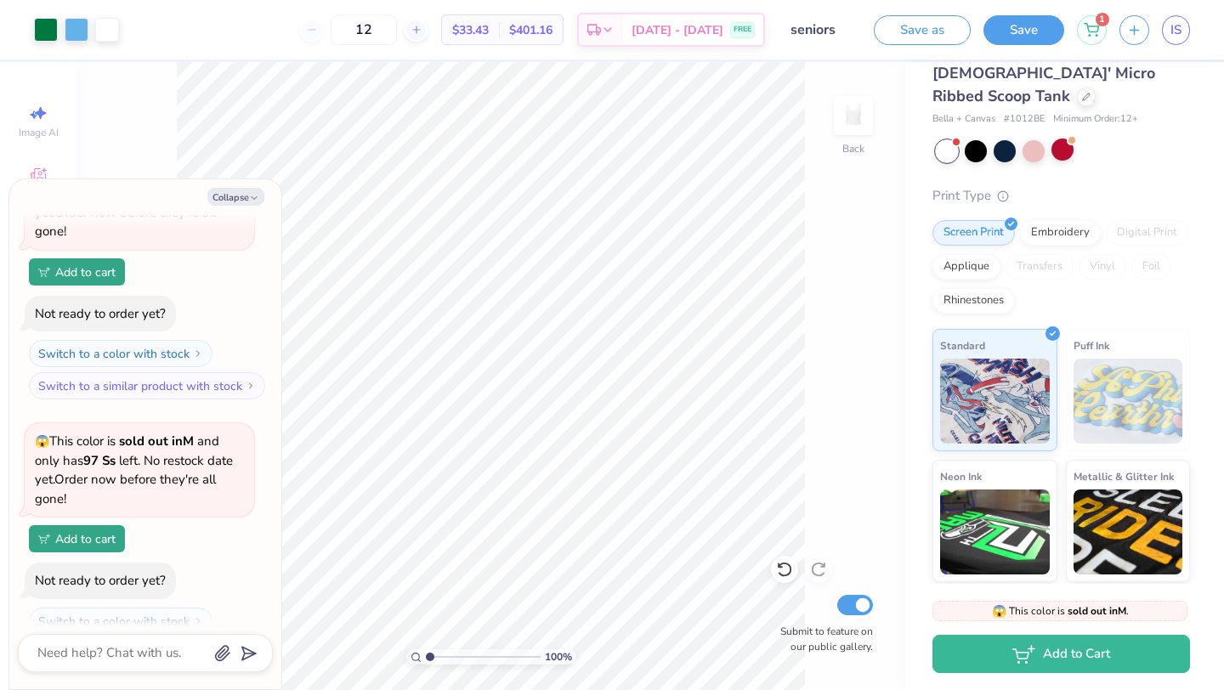
click at [293, 42] on div "12 $33.43 Per Item $401.16 Total Est. Delivery [DATE] - [DATE] FREE" at bounding box center [448, 29] width 633 height 59
click at [1077, 86] on div at bounding box center [1086, 95] width 19 height 19
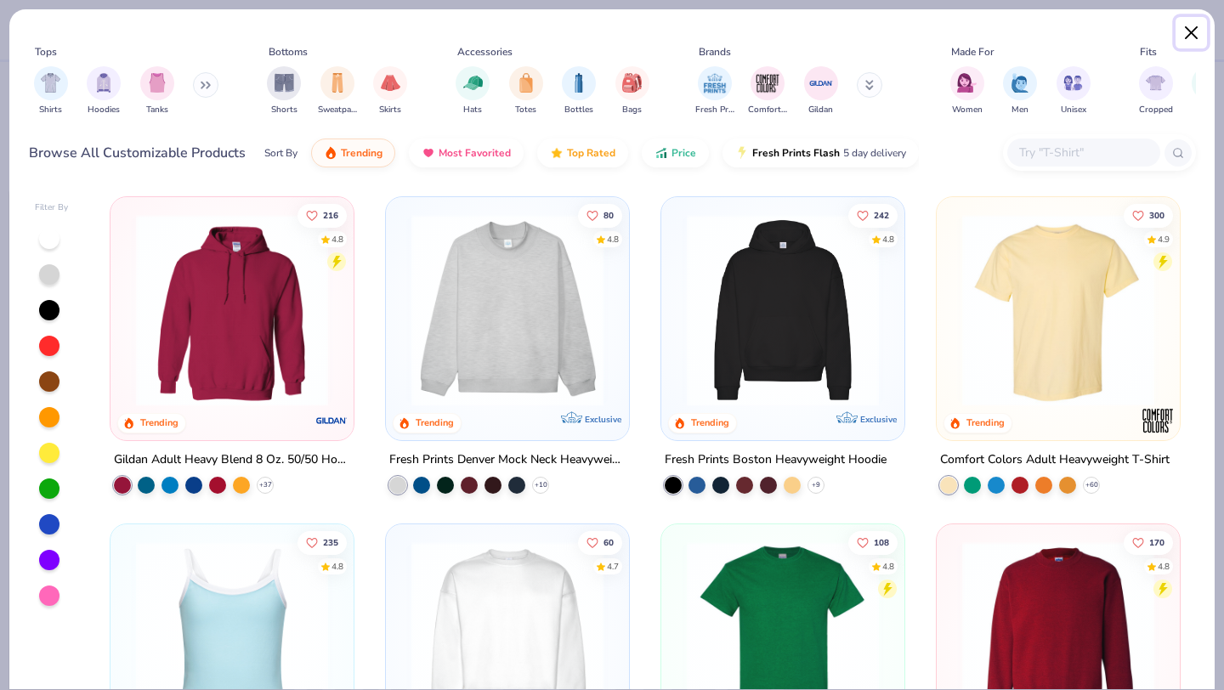
click at [1195, 38] on button "Close" at bounding box center [1191, 33] width 32 height 32
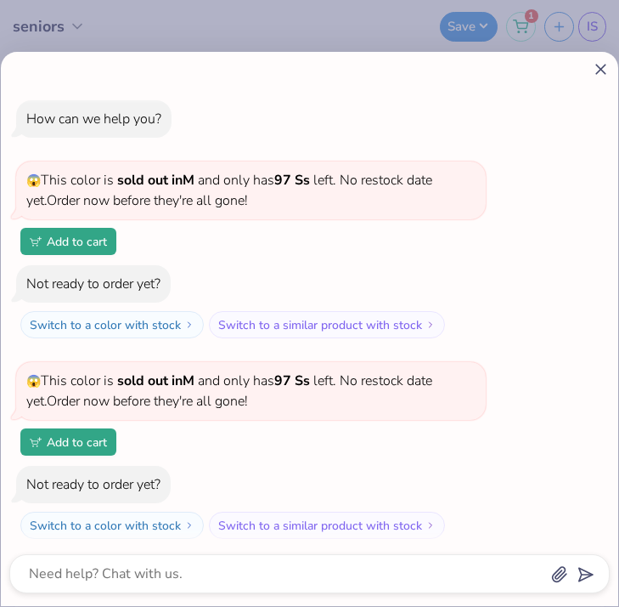
scroll to position [7, 0]
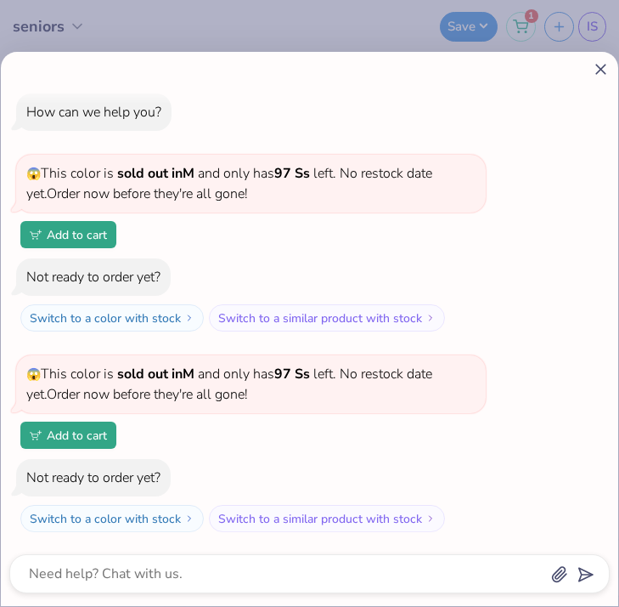
click at [593, 73] on icon at bounding box center [601, 69] width 18 height 18
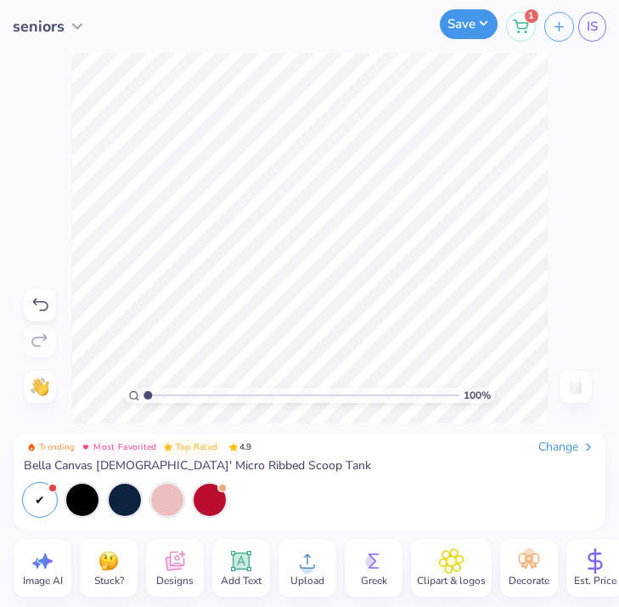
click at [457, 32] on button "Save" at bounding box center [469, 24] width 58 height 30
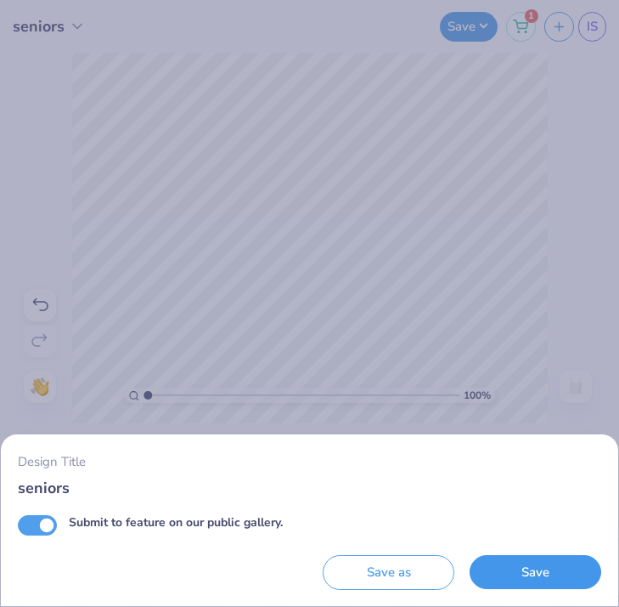
click at [535, 556] on button "Save" at bounding box center [536, 572] width 132 height 35
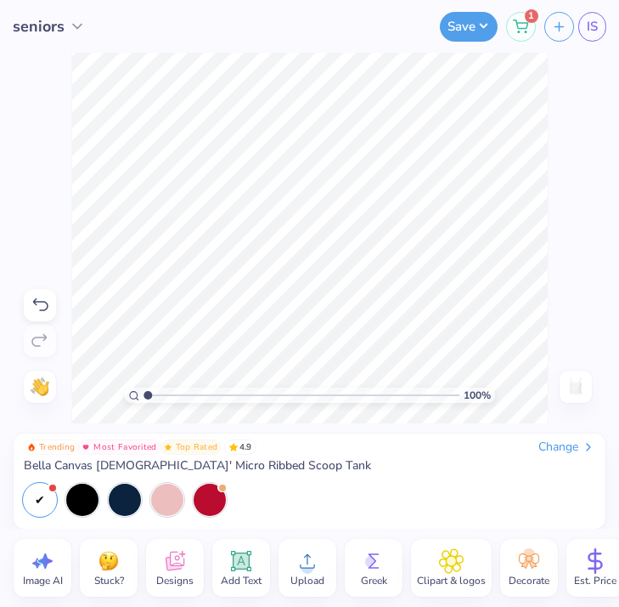
click at [304, 556] on icon at bounding box center [307, 560] width 25 height 25
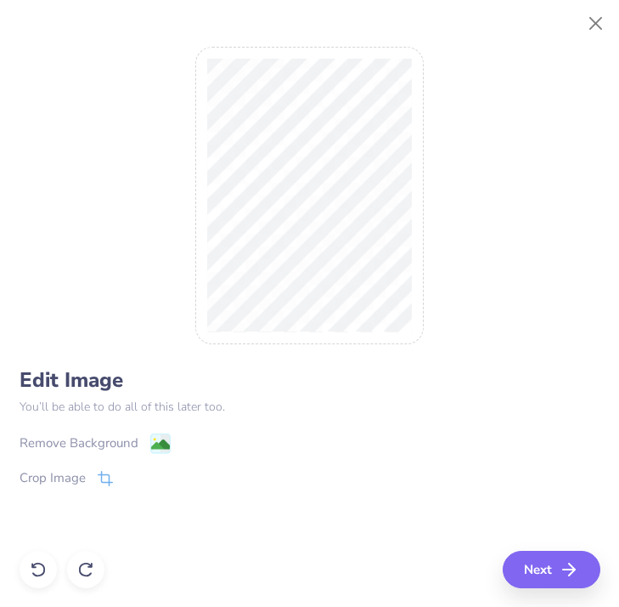
click at [158, 447] on image at bounding box center [159, 444] width 19 height 19
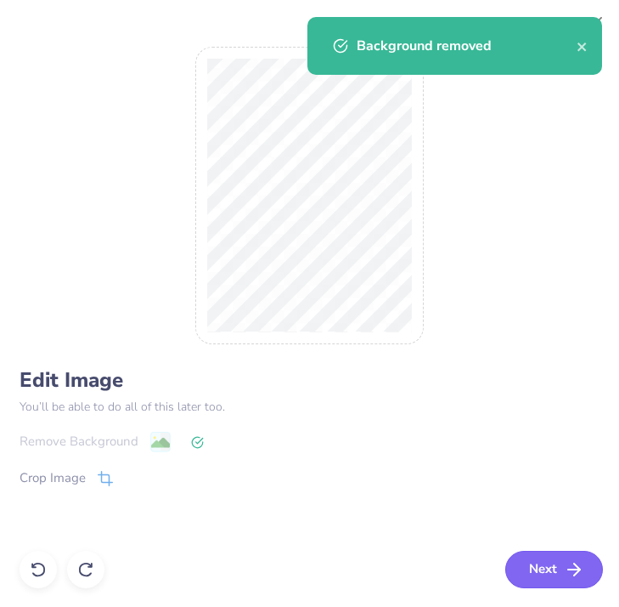
click at [568, 569] on line "button" at bounding box center [574, 569] width 12 height 0
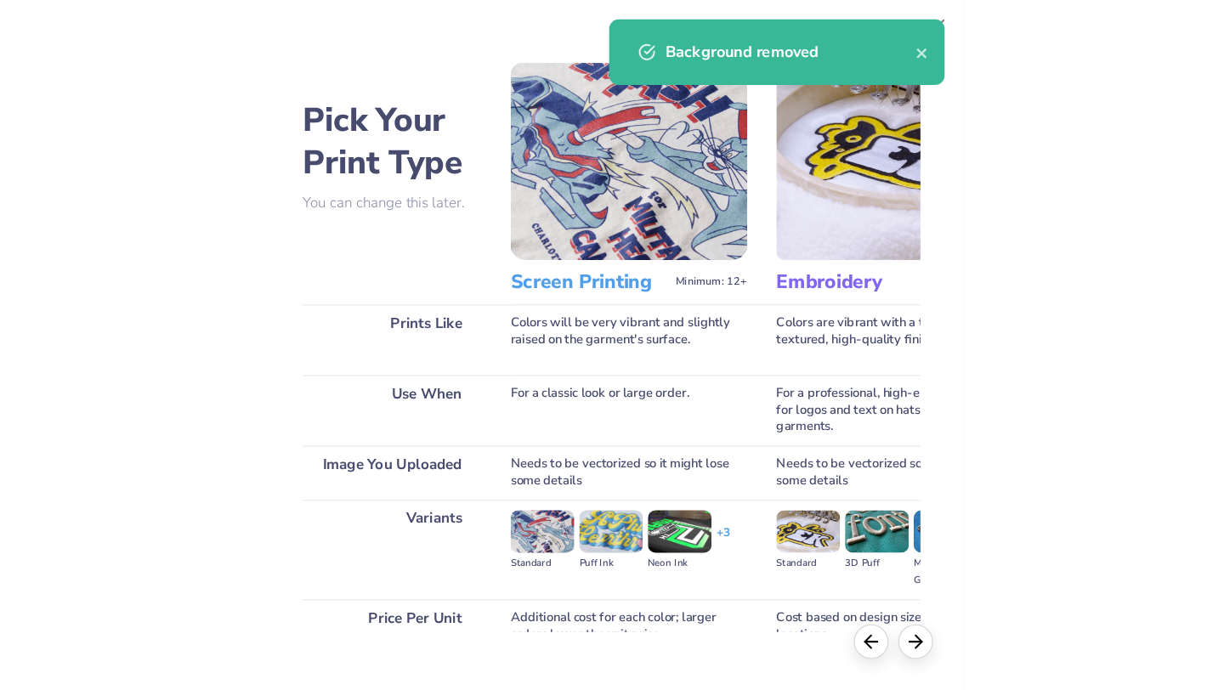
scroll to position [110, 0]
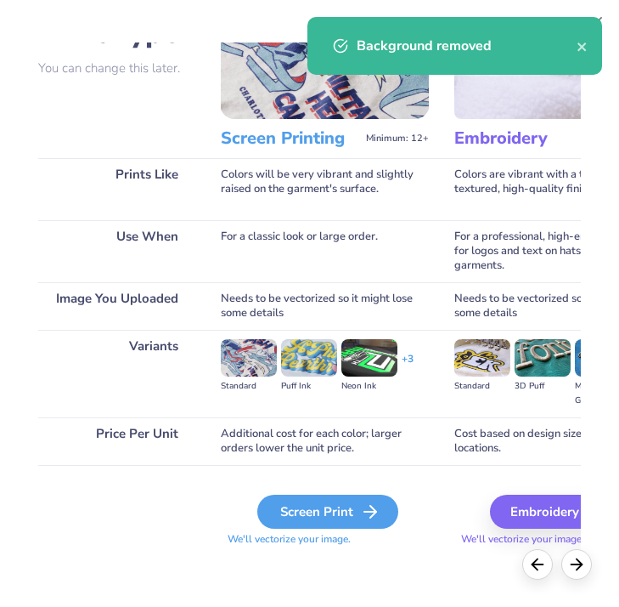
click at [328, 513] on div "Screen Print" at bounding box center [327, 512] width 141 height 34
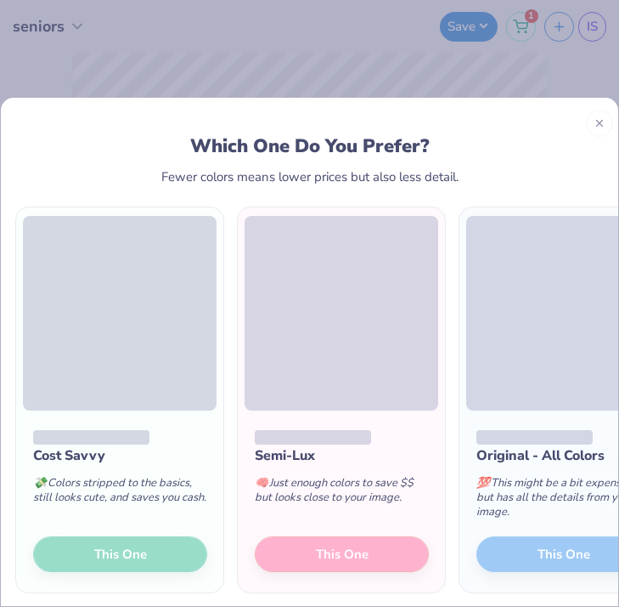
click at [132, 549] on div "Cost Savvy 💸 Colors stripped to the basics, still looks cute, and saves you cas…" at bounding box center [119, 501] width 207 height 182
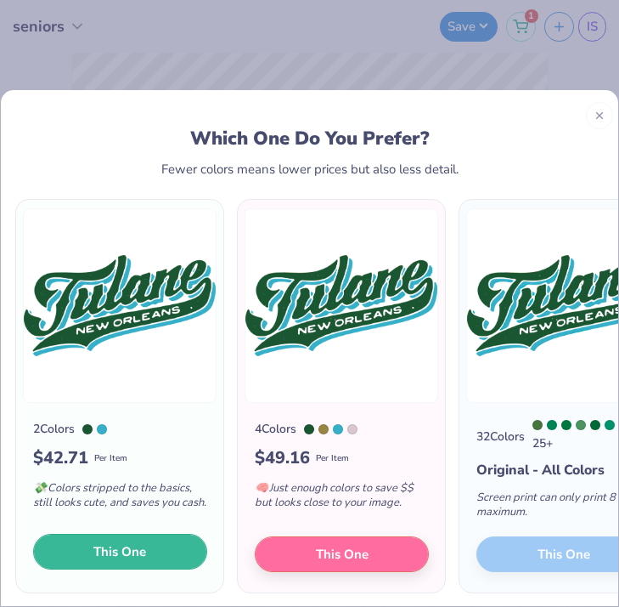
click at [132, 553] on span "This One" at bounding box center [119, 552] width 53 height 20
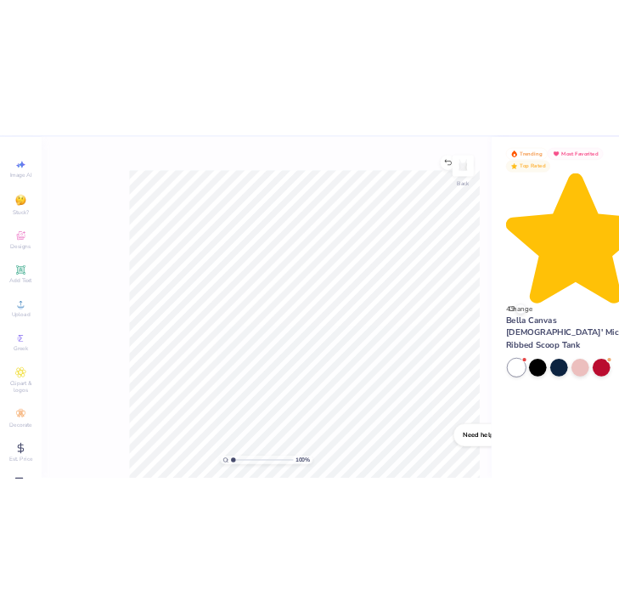
scroll to position [0, 0]
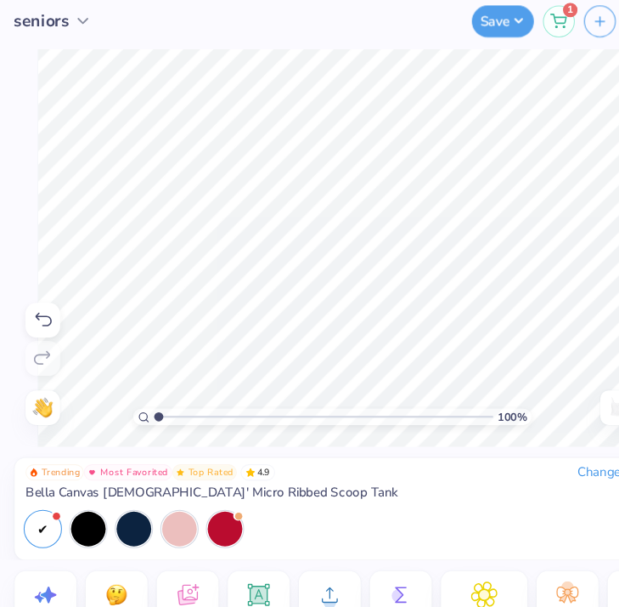
click at [305, 566] on circle at bounding box center [308, 568] width 12 height 12
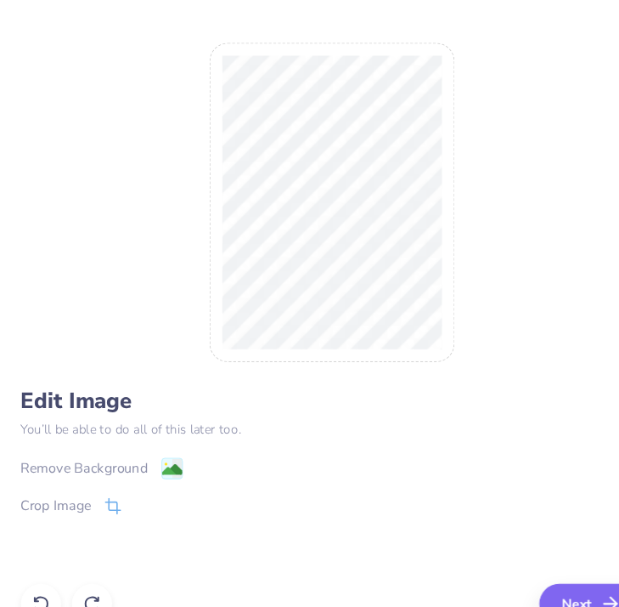
click at [160, 437] on image at bounding box center [159, 444] width 19 height 19
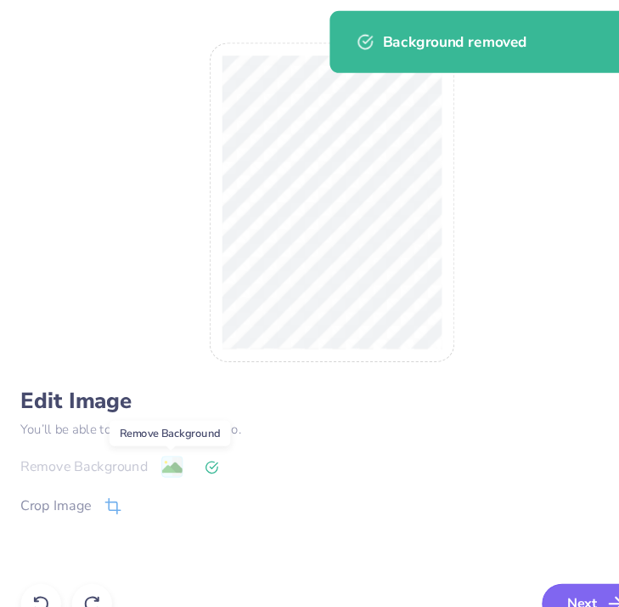
click at [543, 559] on button "Next" at bounding box center [555, 569] width 98 height 37
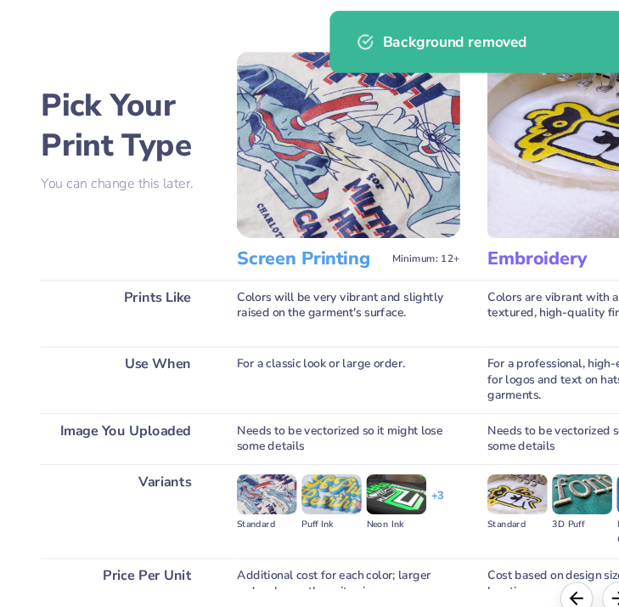
scroll to position [110, 0]
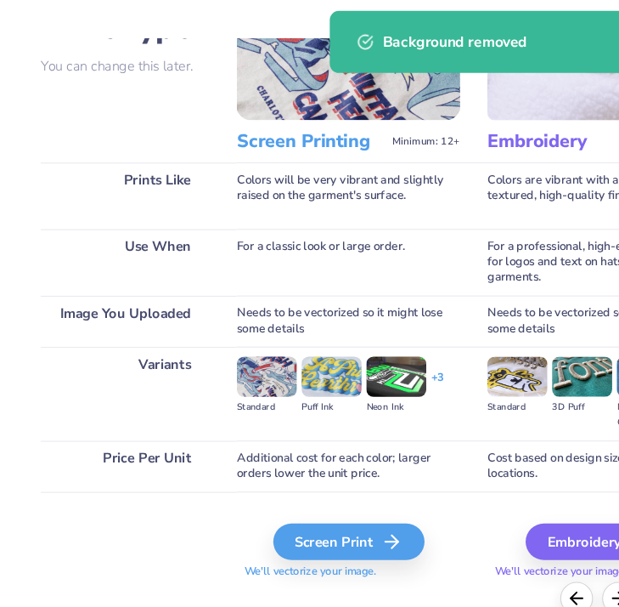
click at [301, 529] on div "Screen Print We'll vectorize your image." at bounding box center [325, 521] width 208 height 52
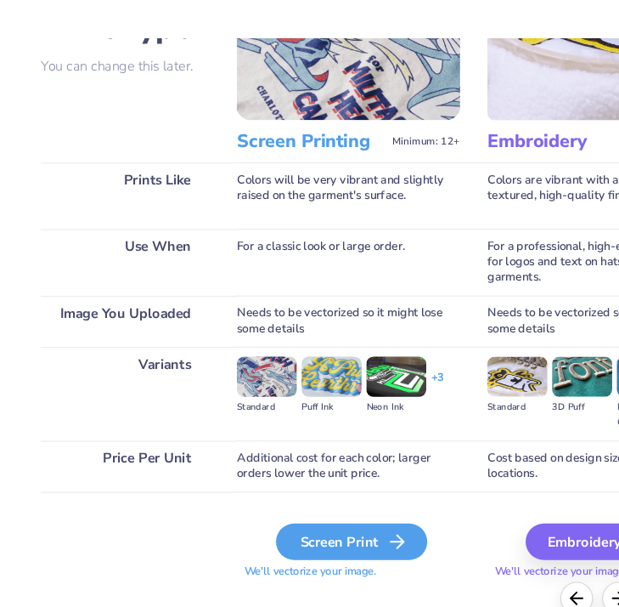
click at [298, 510] on div "Screen Print" at bounding box center [327, 512] width 141 height 34
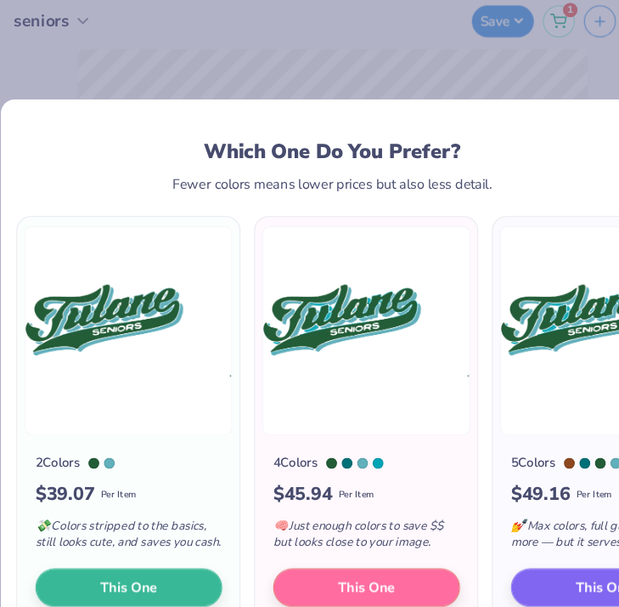
scroll to position [0, 0]
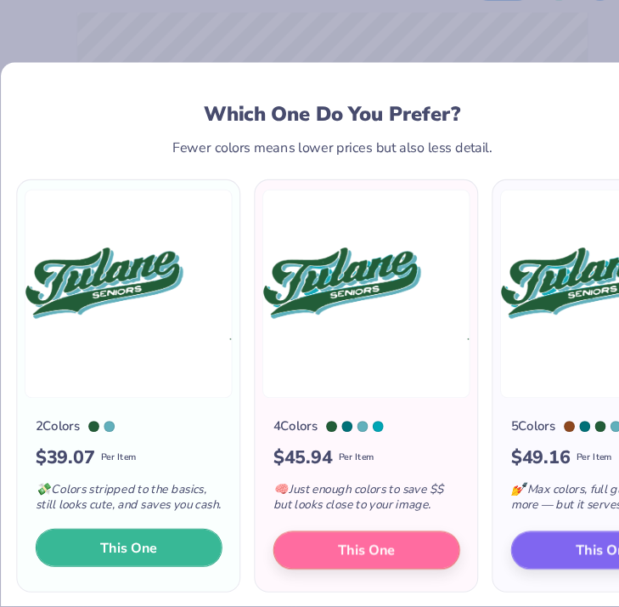
click at [138, 548] on span "This One" at bounding box center [119, 552] width 53 height 20
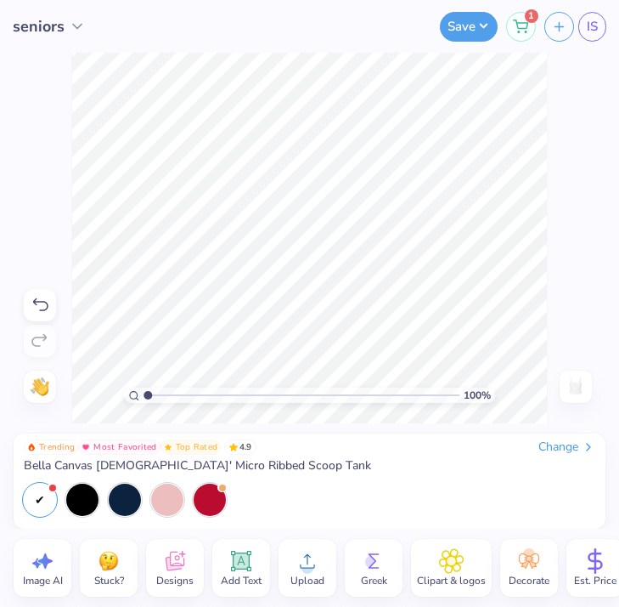
click at [557, 206] on div "100 % Need help? Chat with us. Back" at bounding box center [309, 238] width 619 height 370
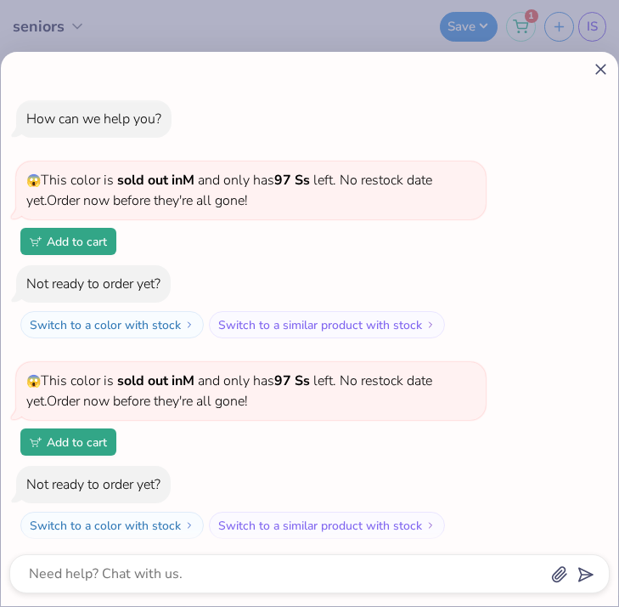
type textarea "x"
